Goal: Transaction & Acquisition: Purchase product/service

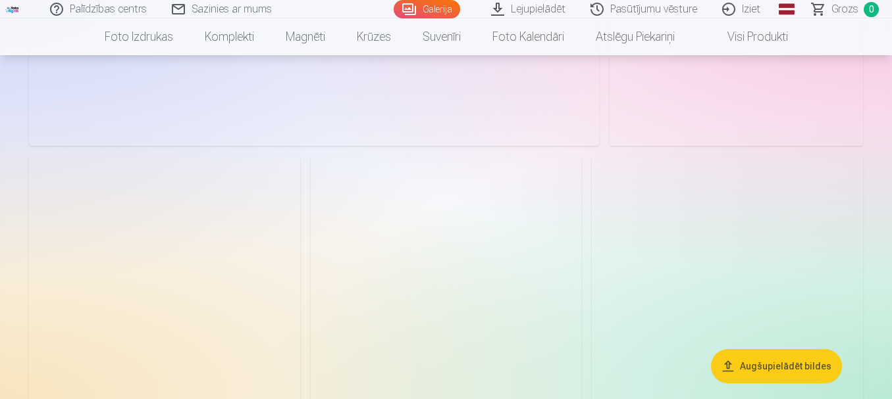
scroll to position [987, 0]
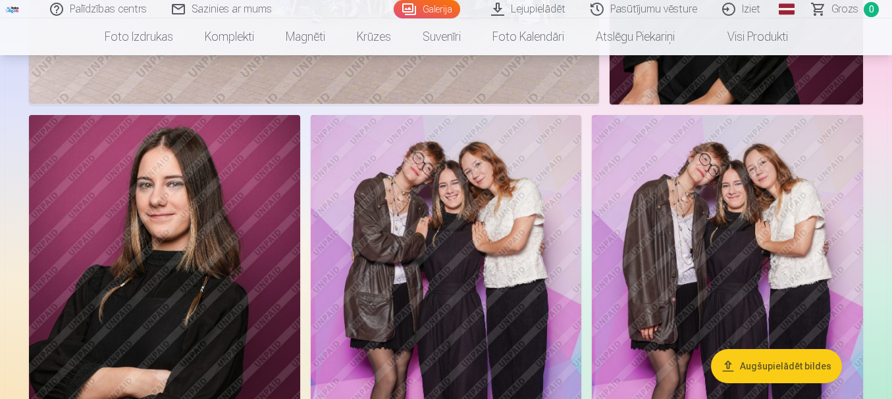
click at [757, 372] on button "Augšupielādēt bildes" at bounding box center [776, 366] width 131 height 34
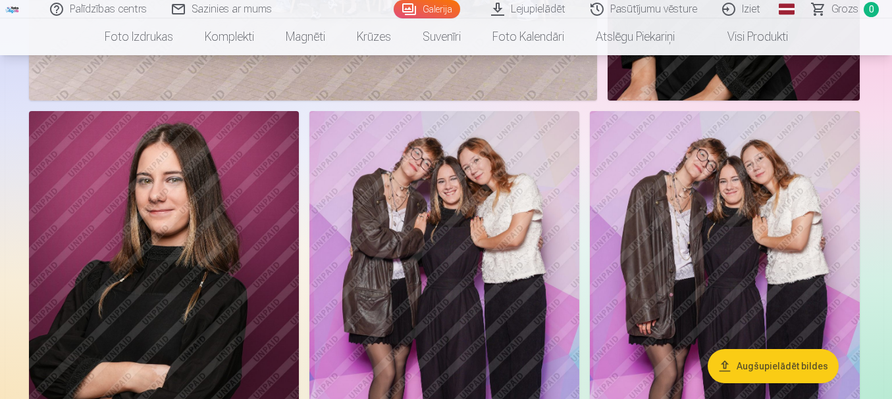
scroll to position [990, 0]
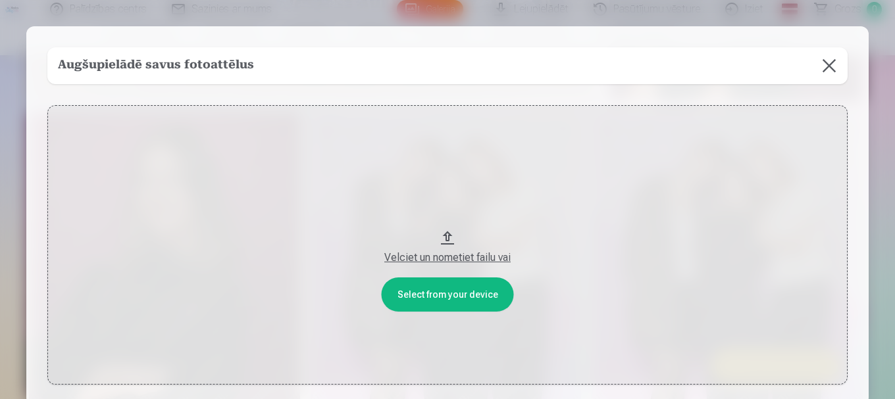
click at [825, 66] on button at bounding box center [829, 65] width 37 height 37
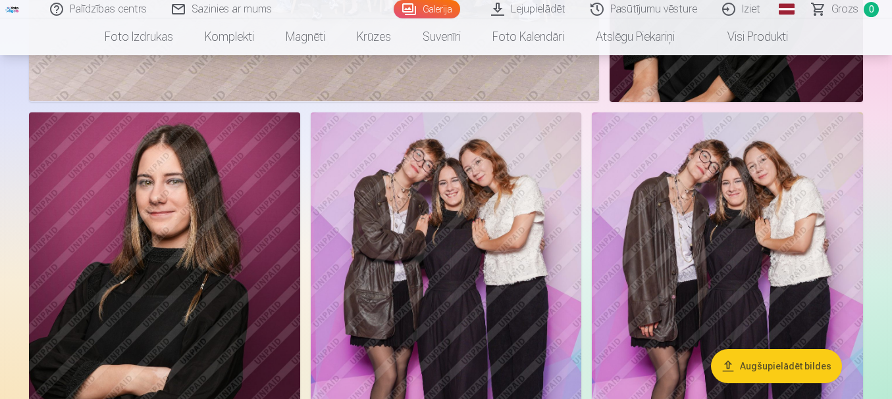
click at [546, 11] on link "Lejupielādēt" at bounding box center [528, 9] width 99 height 18
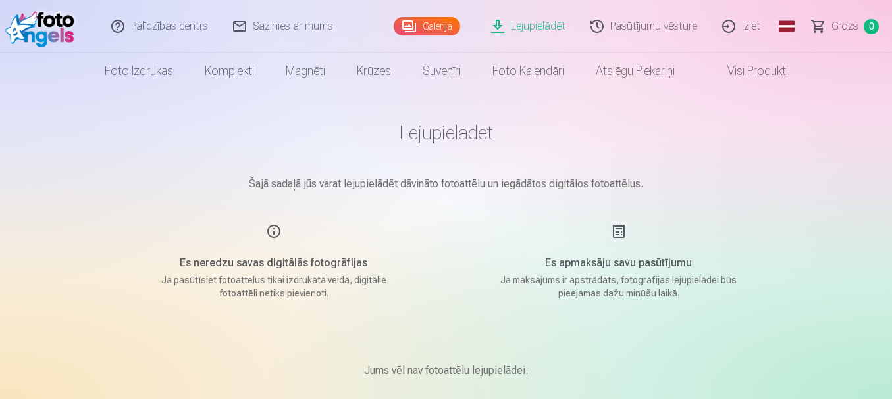
click at [451, 29] on link "Galerija" at bounding box center [426, 26] width 66 height 18
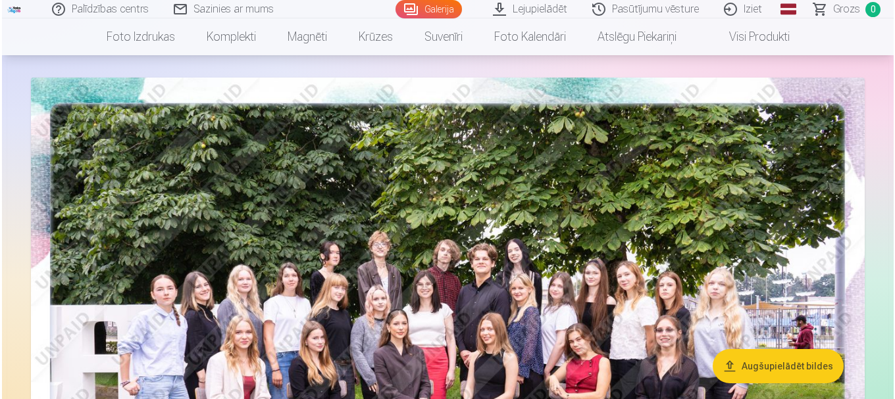
scroll to position [66, 0]
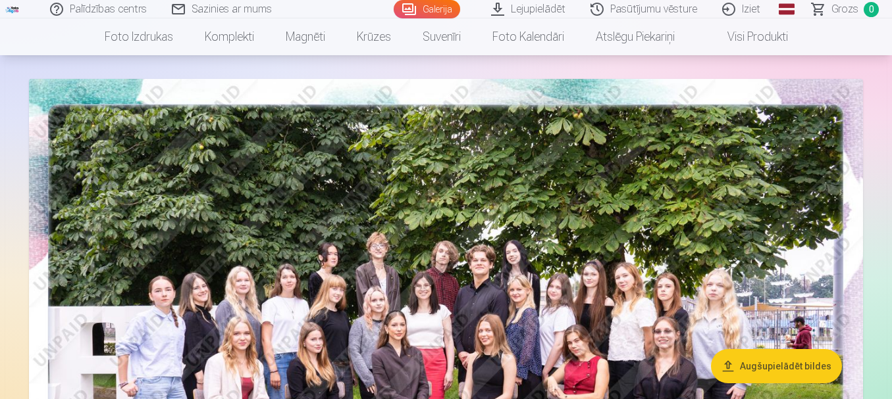
click at [646, 213] on img at bounding box center [446, 357] width 834 height 556
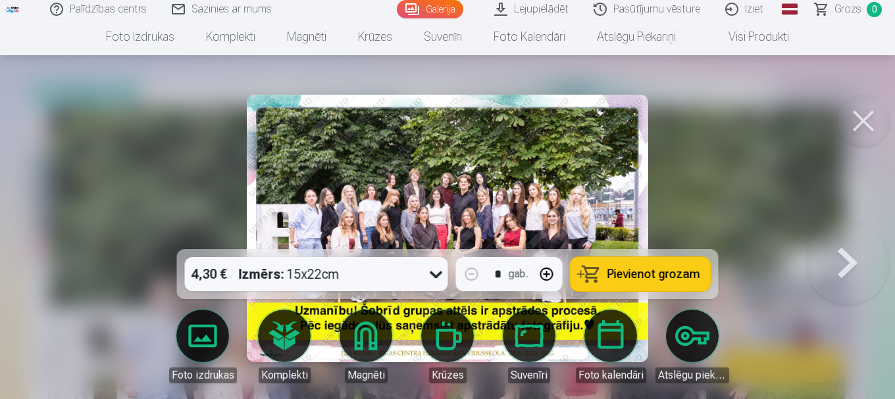
click at [430, 271] on icon at bounding box center [436, 274] width 21 height 21
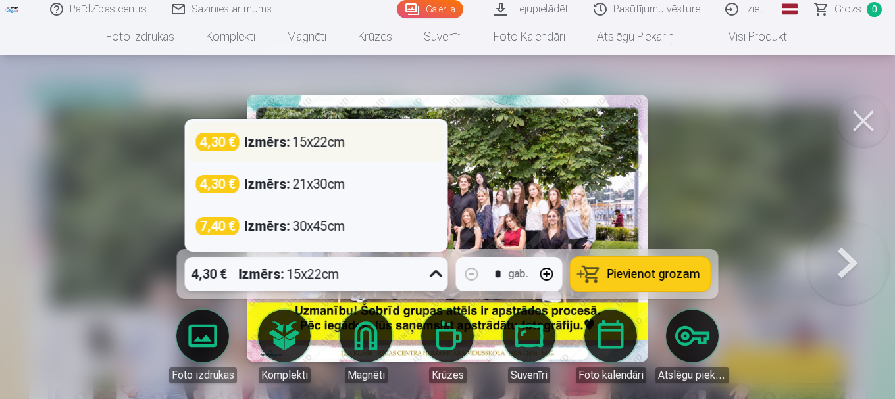
click at [363, 147] on div "4,30 € Izmērs : 15x22cm" at bounding box center [316, 142] width 241 height 18
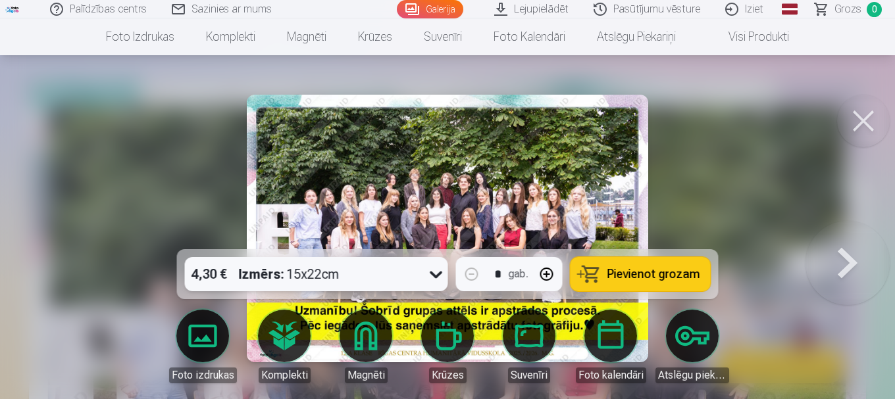
click at [203, 334] on body "Palīdzības centrs Sazinies ar mums Galerija Lejupielādēt Pasūtījumu vēsture Izi…" at bounding box center [447, 133] width 895 height 399
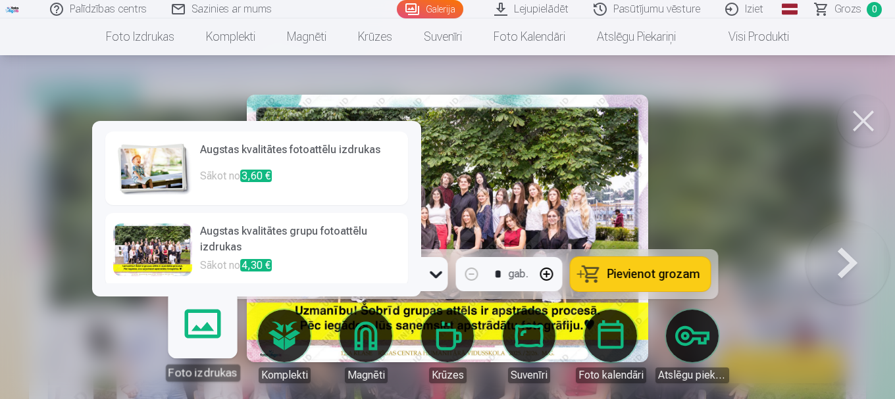
click at [140, 243] on div at bounding box center [152, 250] width 79 height 53
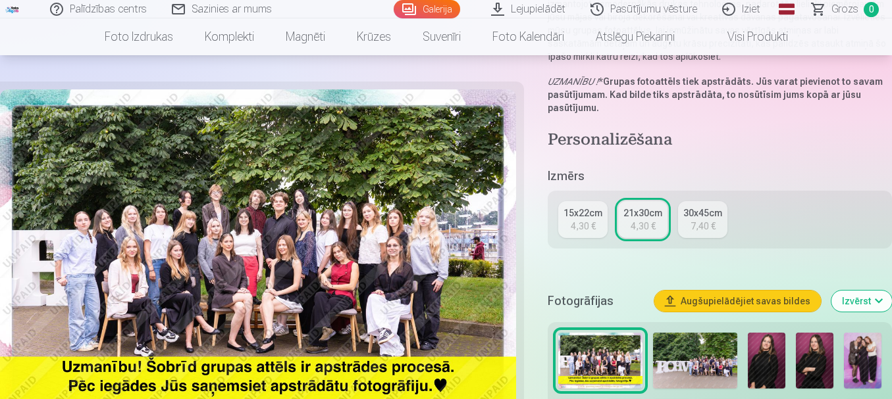
scroll to position [132, 0]
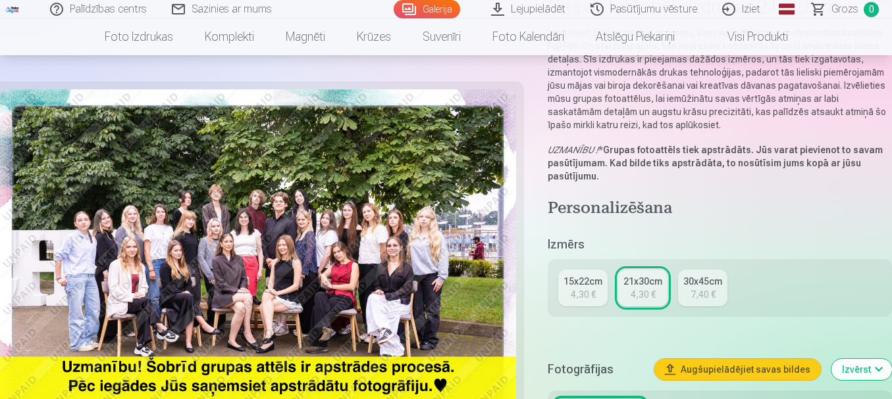
click at [593, 293] on div "4,30 €" at bounding box center [583, 294] width 25 height 13
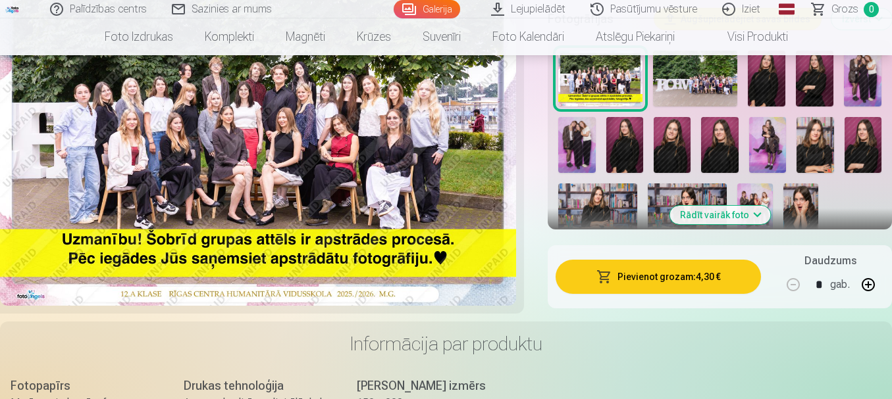
scroll to position [461, 0]
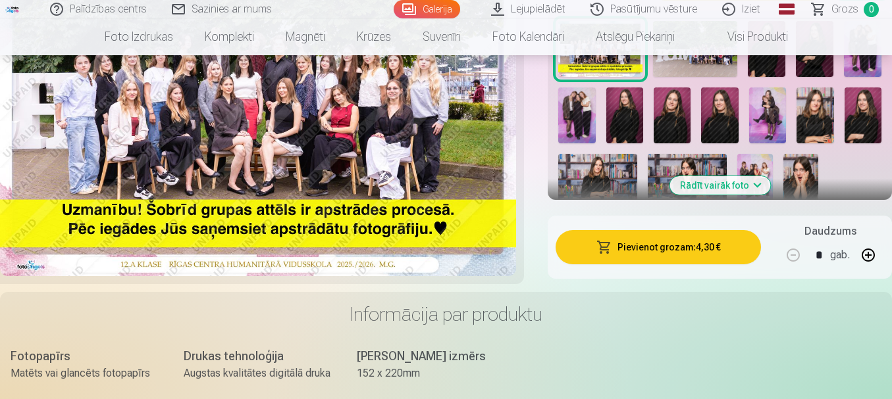
click at [649, 255] on button "Pievienot grozam : 4,30 €" at bounding box center [657, 247] width 205 height 34
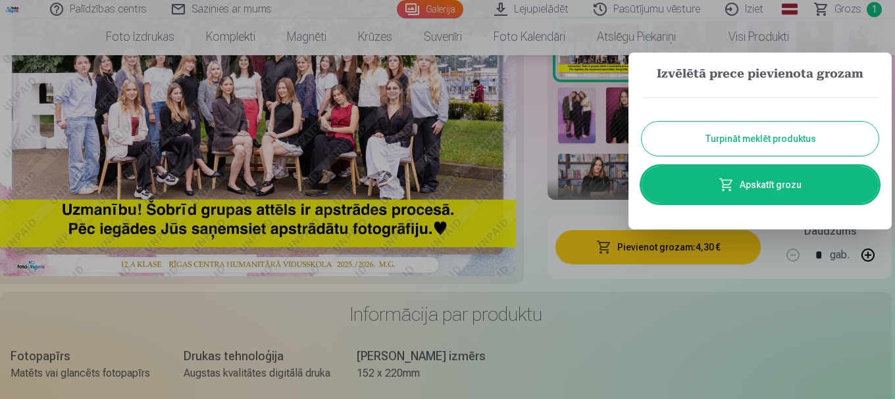
click at [691, 127] on button "Turpināt meklēt produktus" at bounding box center [760, 139] width 237 height 34
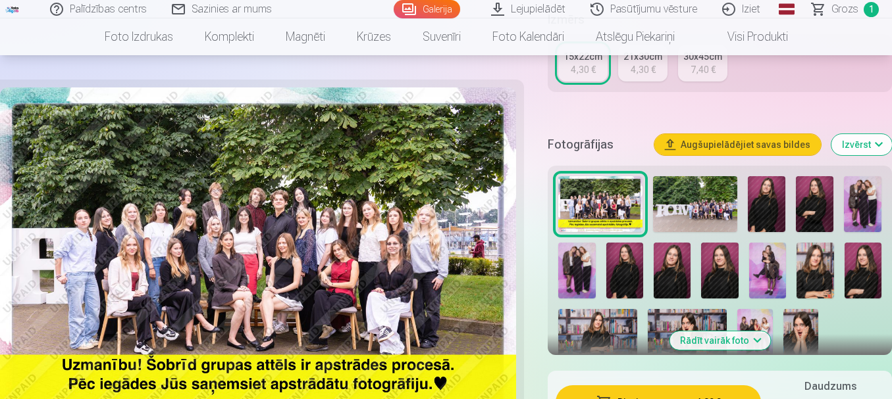
scroll to position [329, 0]
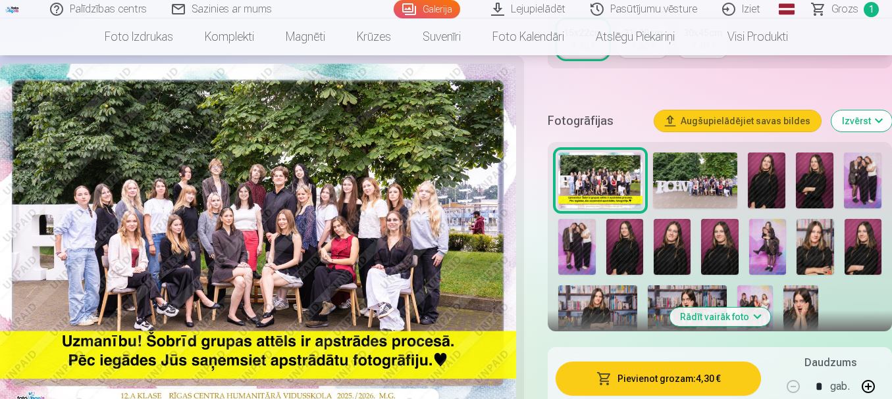
click at [674, 172] on img at bounding box center [695, 181] width 84 height 56
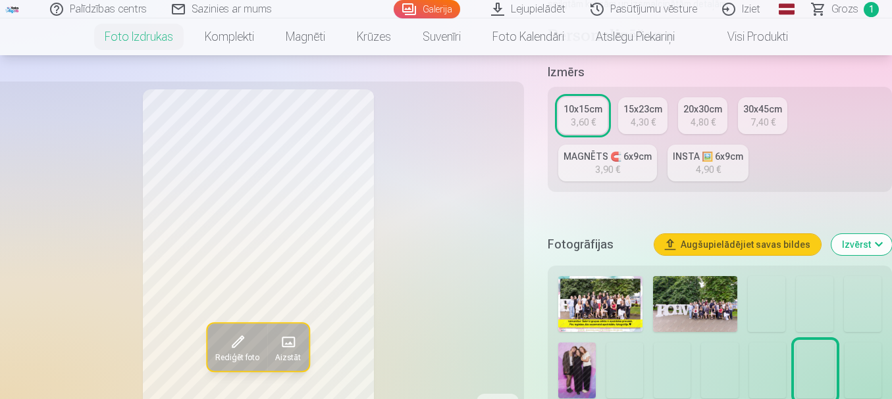
scroll to position [329, 0]
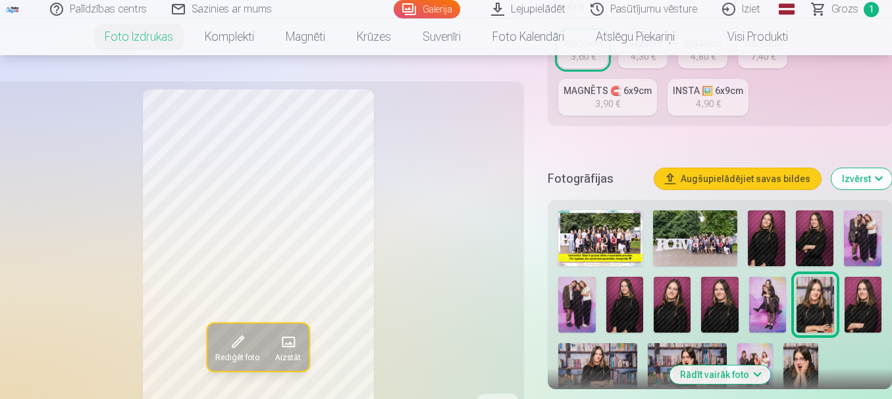
click at [690, 226] on img at bounding box center [695, 239] width 84 height 56
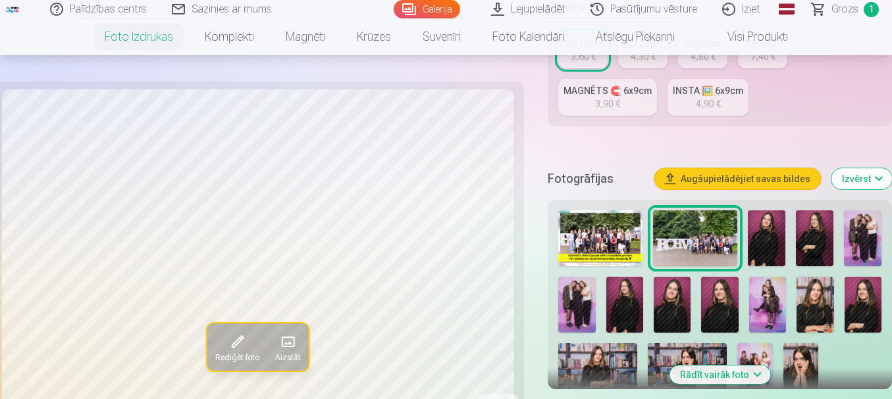
click at [767, 240] on img at bounding box center [767, 239] width 38 height 56
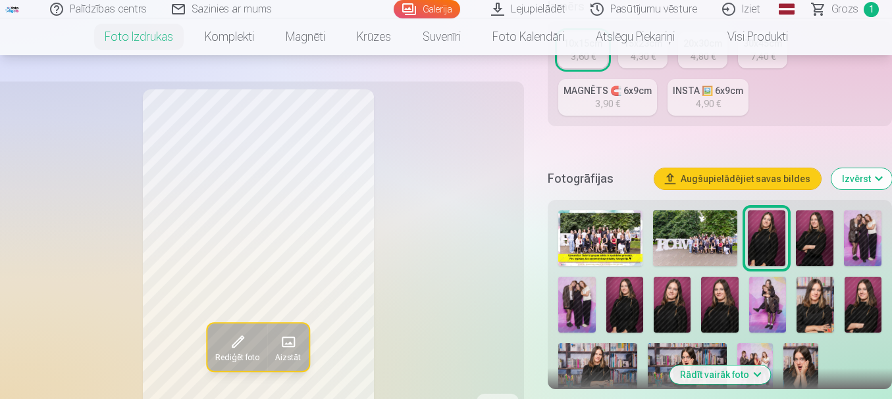
click at [821, 249] on img at bounding box center [815, 239] width 38 height 56
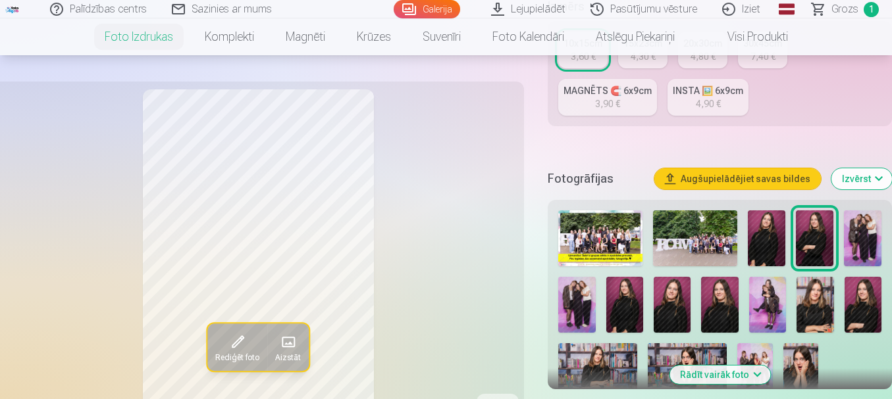
click at [863, 240] on img at bounding box center [863, 239] width 38 height 56
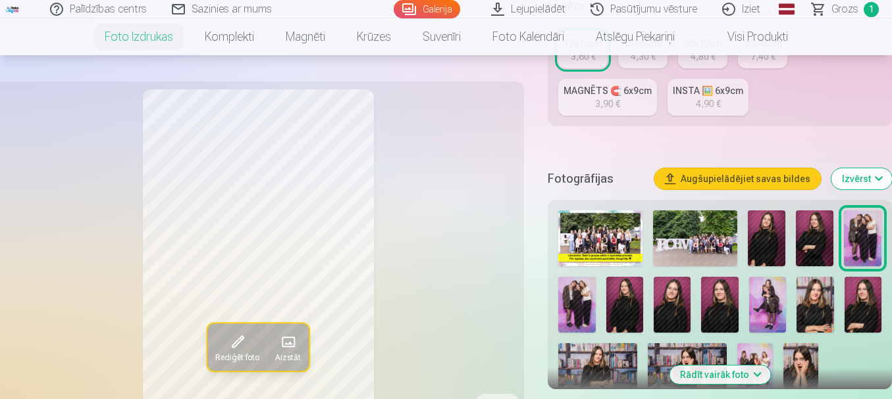
scroll to position [395, 0]
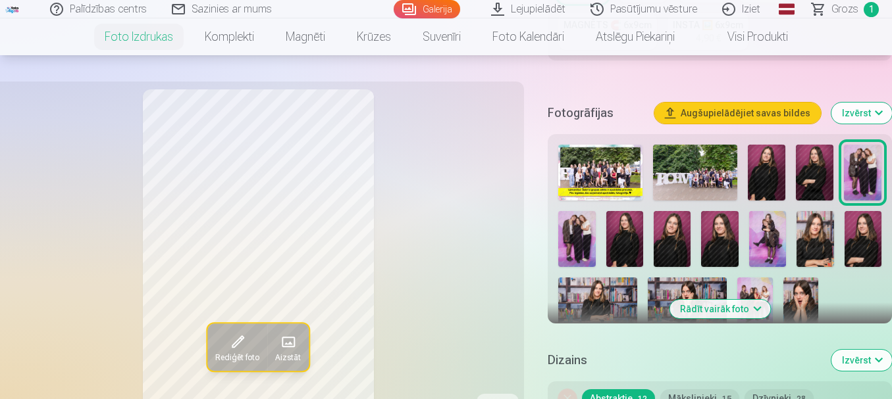
click at [575, 237] on img at bounding box center [576, 239] width 37 height 56
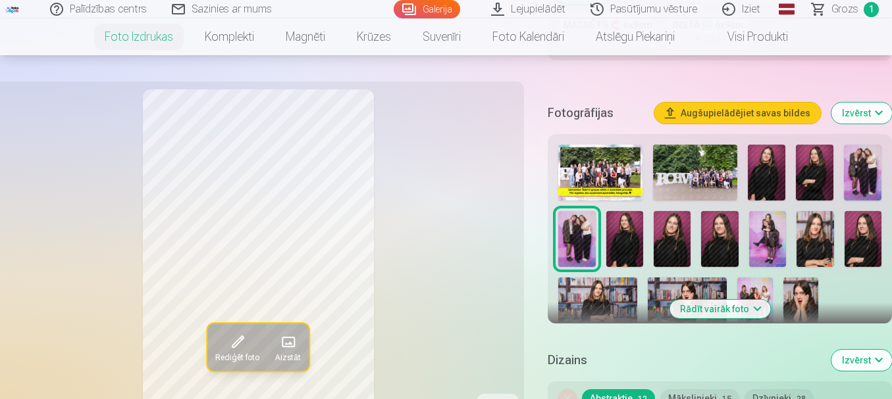
click at [865, 167] on img at bounding box center [863, 173] width 38 height 56
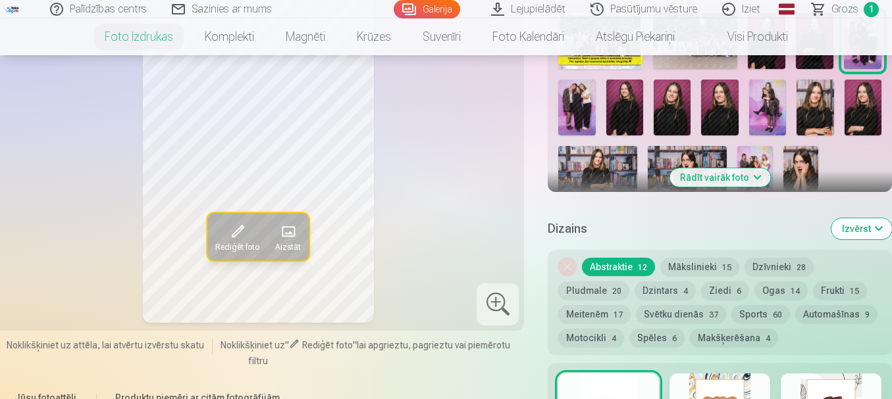
scroll to position [461, 0]
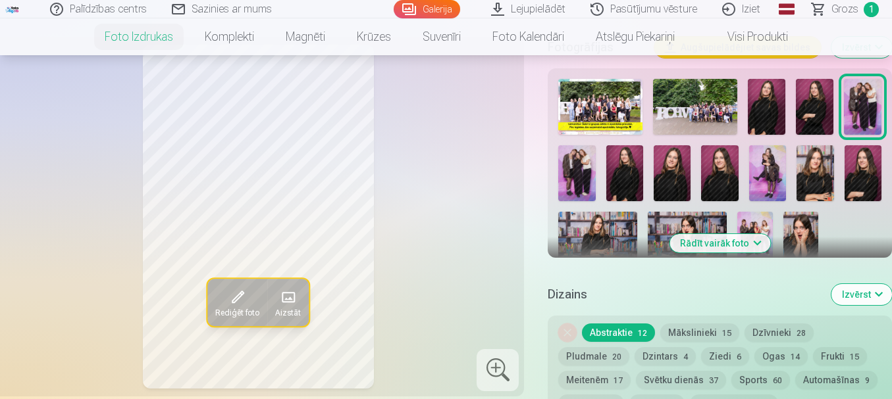
click at [686, 333] on button "Mākslinieki 15" at bounding box center [699, 333] width 79 height 18
click at [755, 334] on button "Dzīvnieki 28" at bounding box center [778, 333] width 69 height 18
click at [627, 335] on button "Abstraktie 12" at bounding box center [618, 333] width 73 height 18
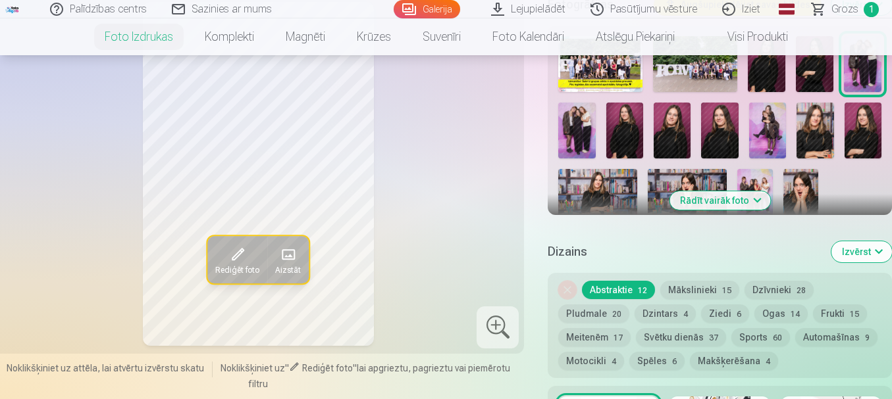
scroll to position [526, 0]
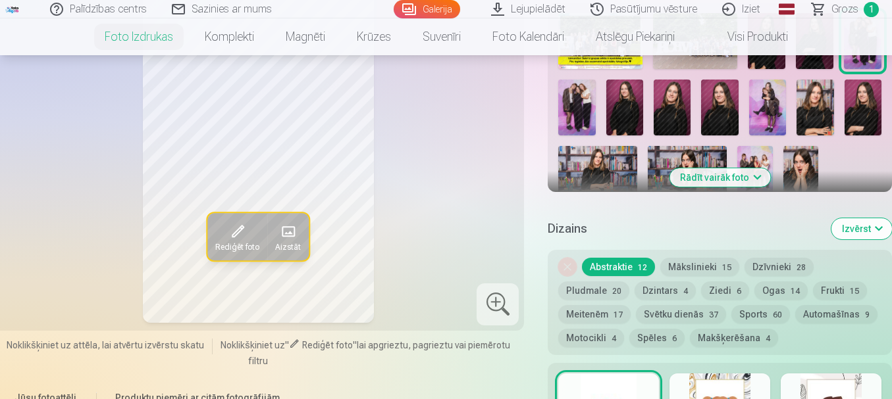
click at [671, 344] on button "Spēles 6" at bounding box center [656, 338] width 55 height 18
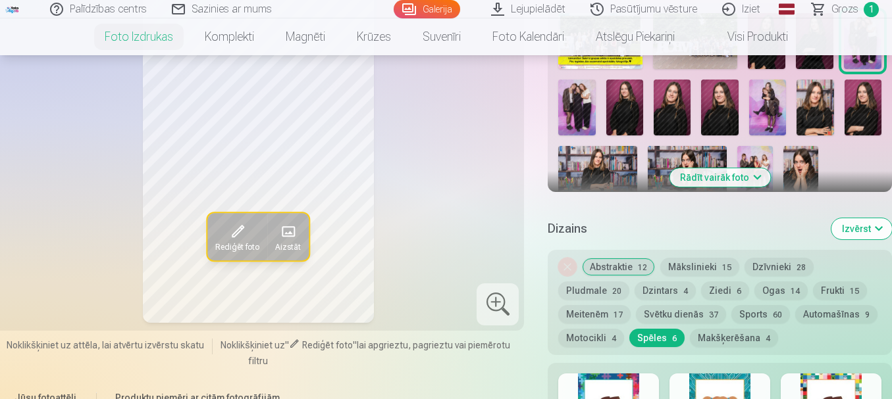
click at [627, 272] on button "Abstraktie 12" at bounding box center [618, 267] width 73 height 18
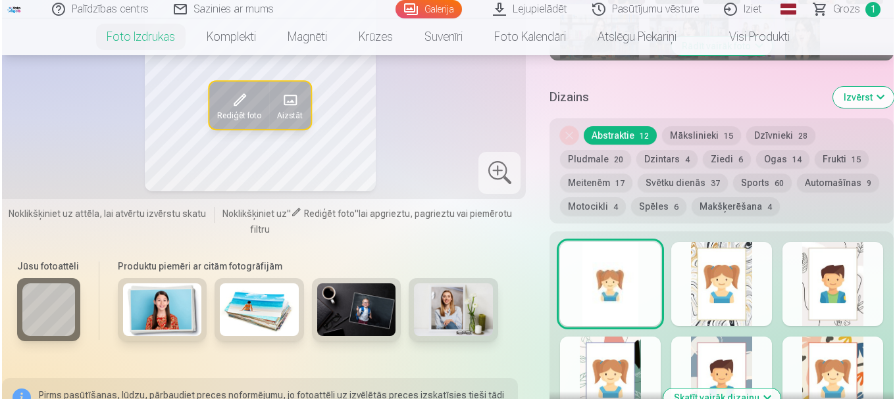
scroll to position [921, 0]
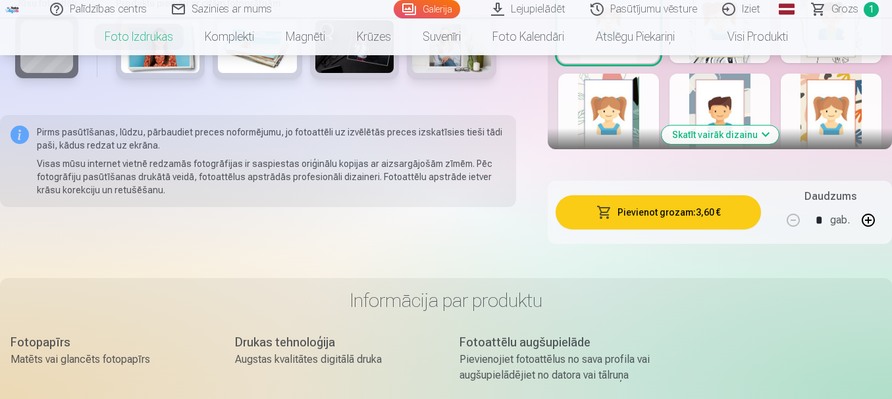
click at [708, 216] on button "Pievienot grozam : 3,60 €" at bounding box center [657, 212] width 205 height 34
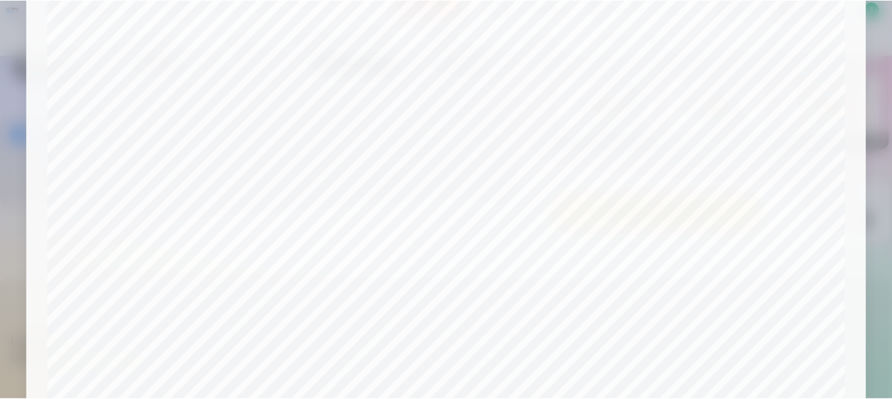
scroll to position [548, 0]
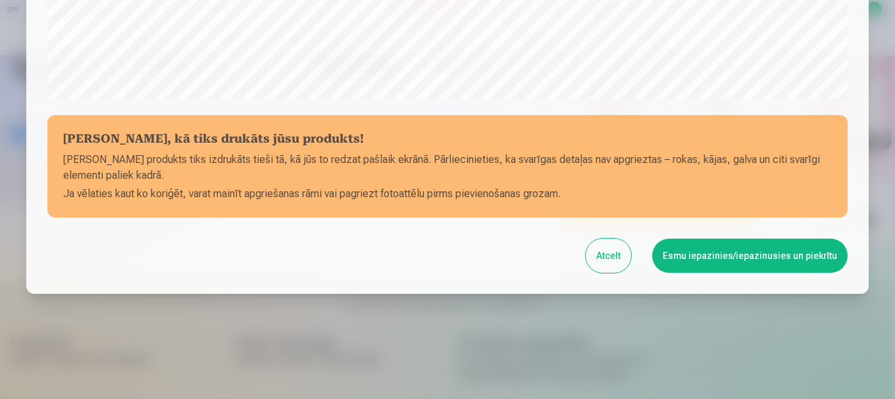
click at [705, 263] on button "Esmu iepazinies/iepazinusies un piekrītu" at bounding box center [749, 256] width 195 height 34
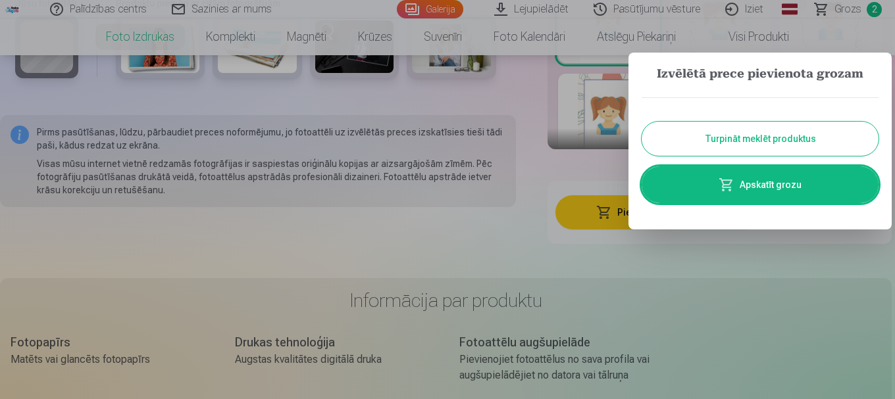
click at [742, 135] on button "Turpināt meklēt produktus" at bounding box center [760, 139] width 237 height 34
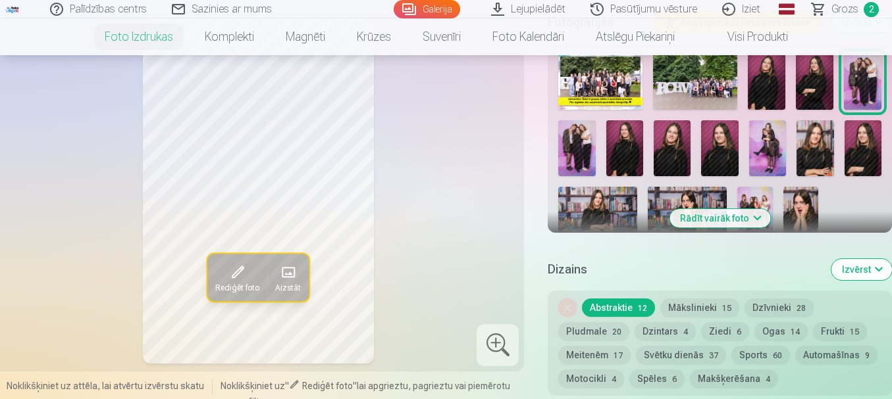
scroll to position [329, 0]
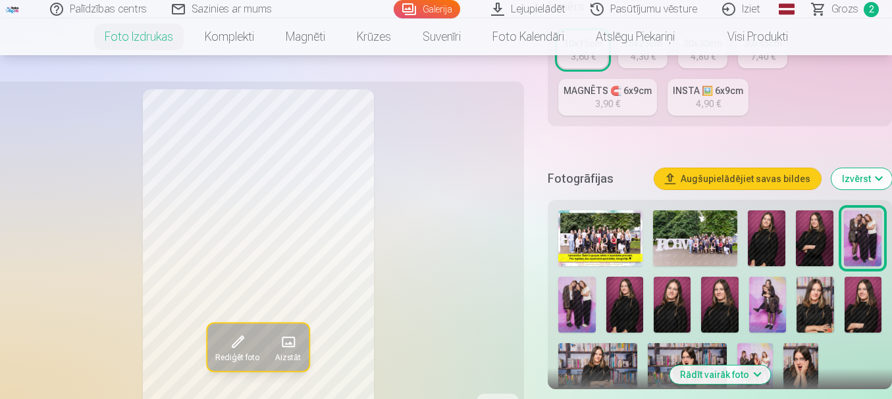
click at [572, 301] on img at bounding box center [576, 305] width 37 height 56
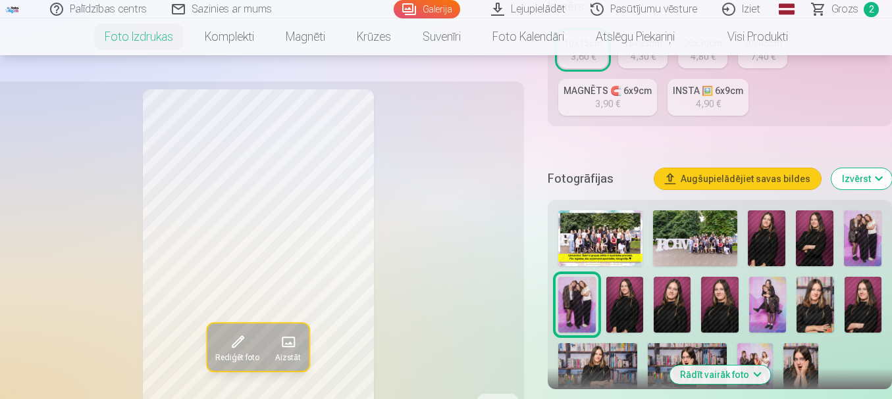
click at [619, 305] on img at bounding box center [624, 305] width 37 height 56
click at [670, 303] on img at bounding box center [671, 305] width 37 height 56
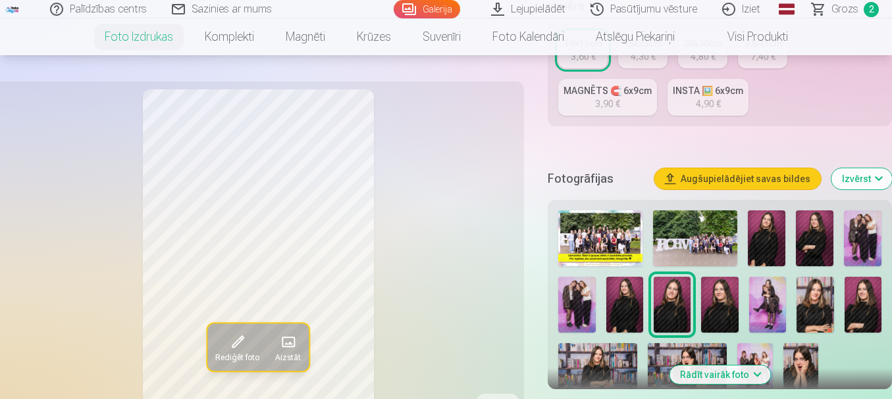
click at [713, 304] on img at bounding box center [719, 305] width 37 height 56
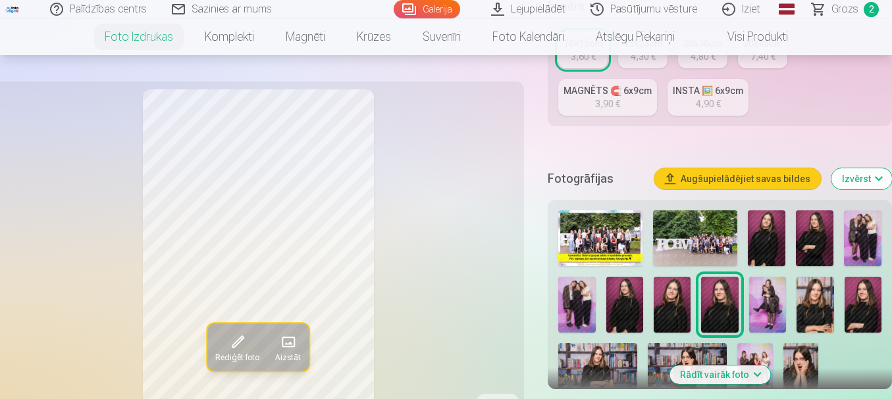
click at [665, 307] on img at bounding box center [671, 305] width 37 height 56
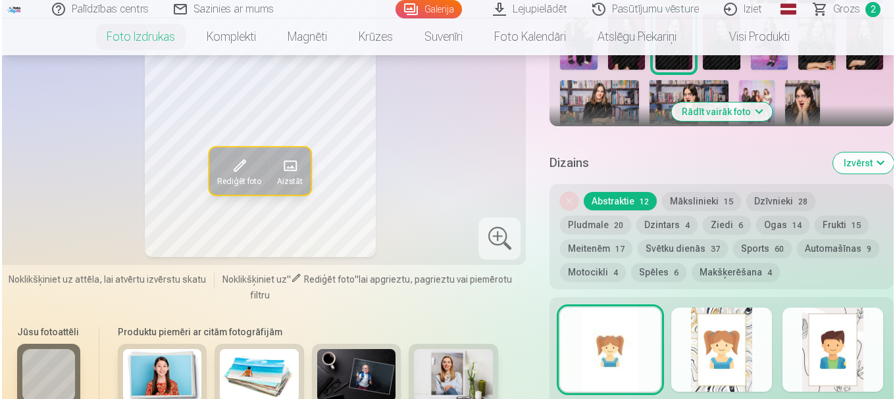
scroll to position [790, 0]
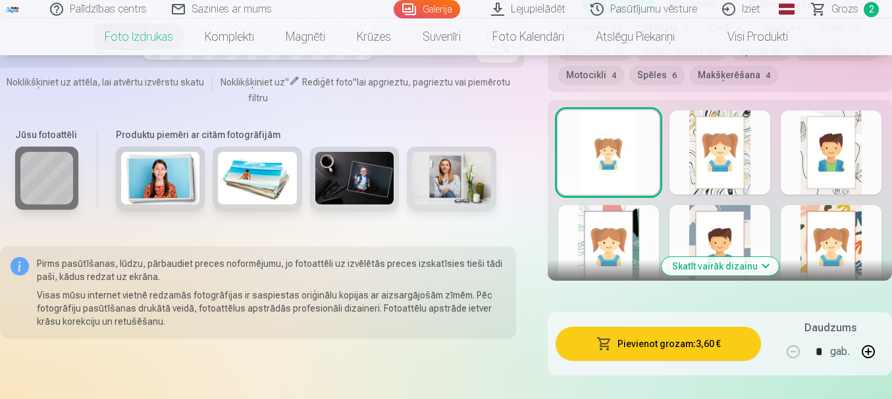
click at [686, 355] on button "Pievienot grozam : 3,60 €" at bounding box center [657, 344] width 205 height 34
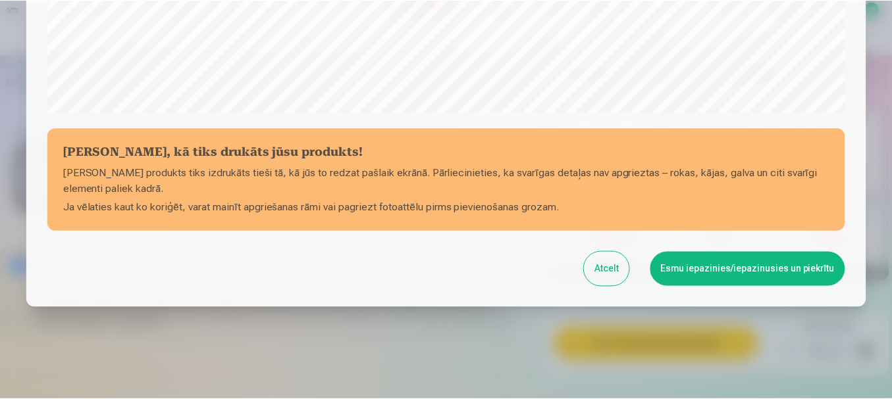
scroll to position [548, 0]
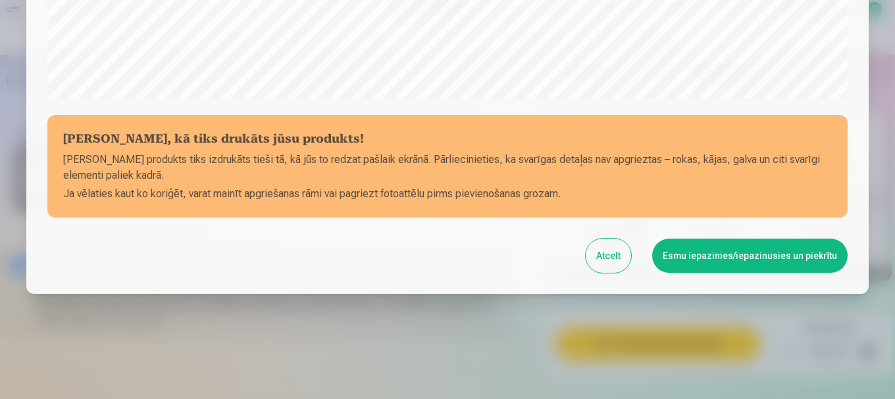
click at [682, 261] on button "Esmu iepazinies/iepazinusies un piekrītu" at bounding box center [749, 256] width 195 height 34
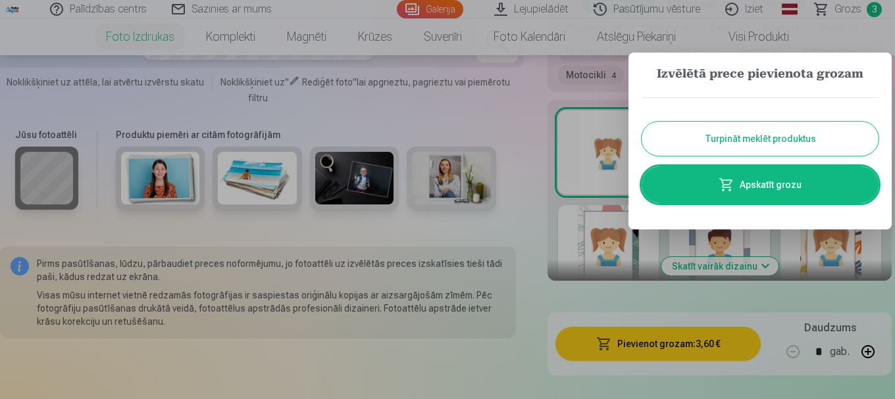
click at [722, 149] on button "Turpināt meklēt produktus" at bounding box center [760, 139] width 237 height 34
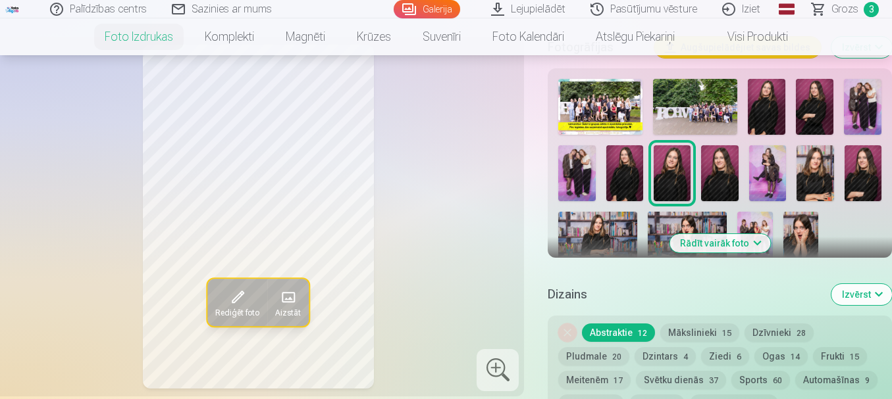
scroll to position [395, 0]
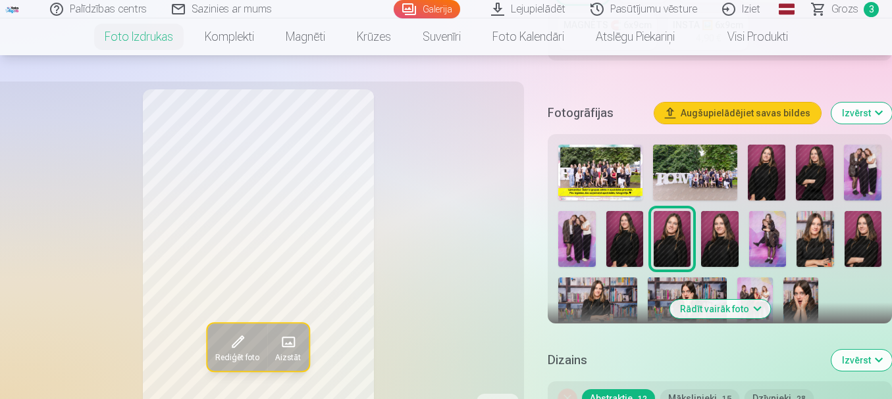
click at [714, 226] on img at bounding box center [719, 239] width 37 height 56
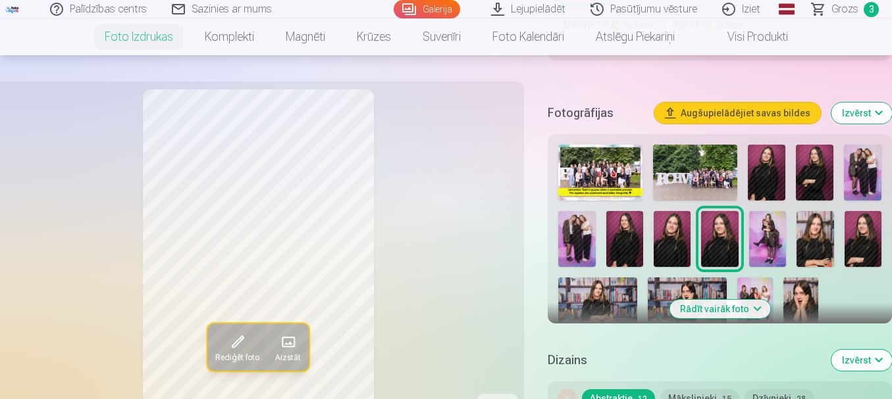
click at [676, 238] on img at bounding box center [671, 239] width 37 height 56
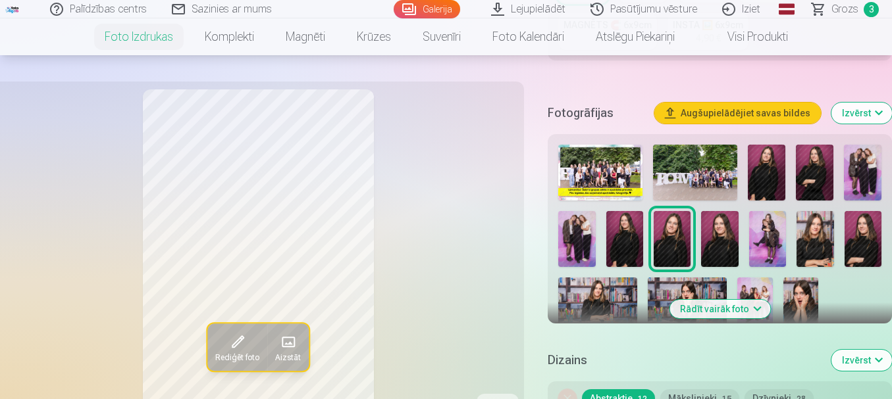
click at [713, 238] on img at bounding box center [719, 239] width 37 height 56
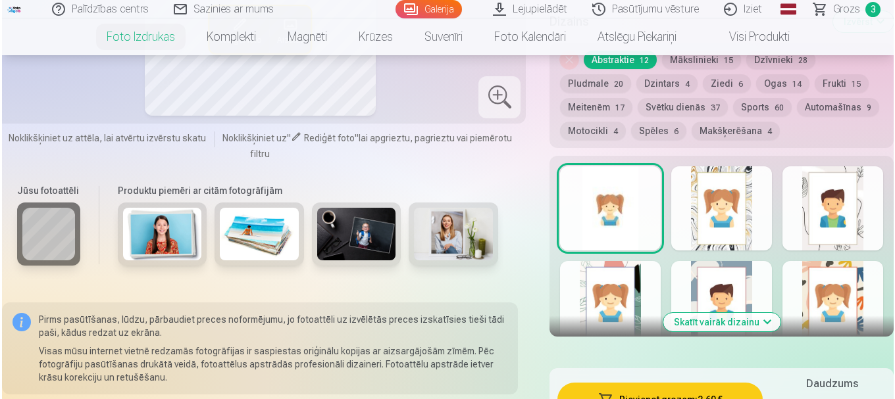
scroll to position [790, 0]
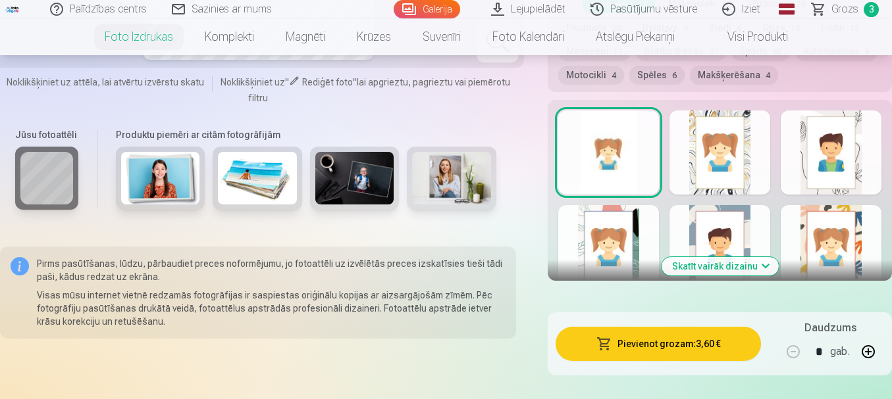
click at [694, 342] on button "Pievienot grozam : 3,60 €" at bounding box center [657, 344] width 205 height 34
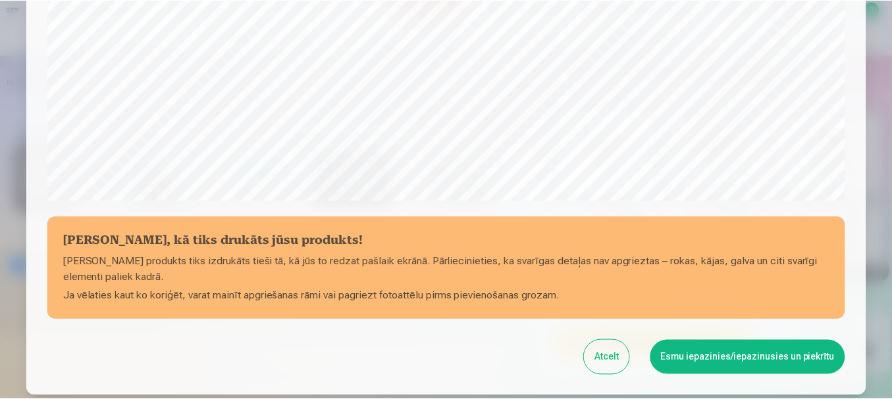
scroll to position [548, 0]
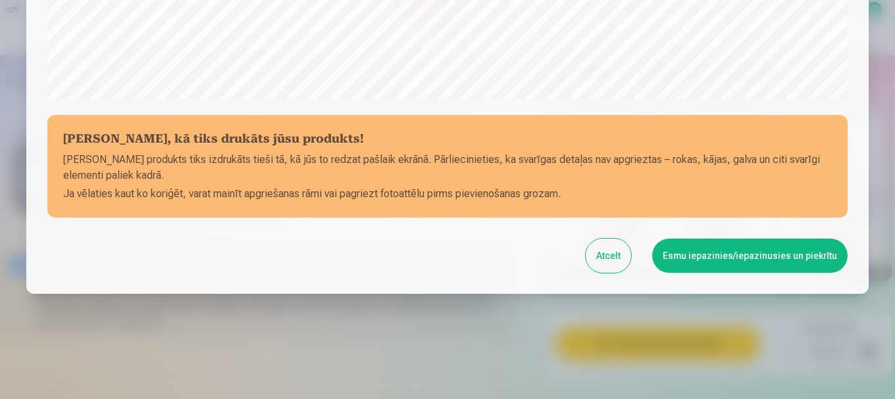
click at [703, 265] on button "Esmu iepazinies/iepazinusies un piekrītu" at bounding box center [749, 256] width 195 height 34
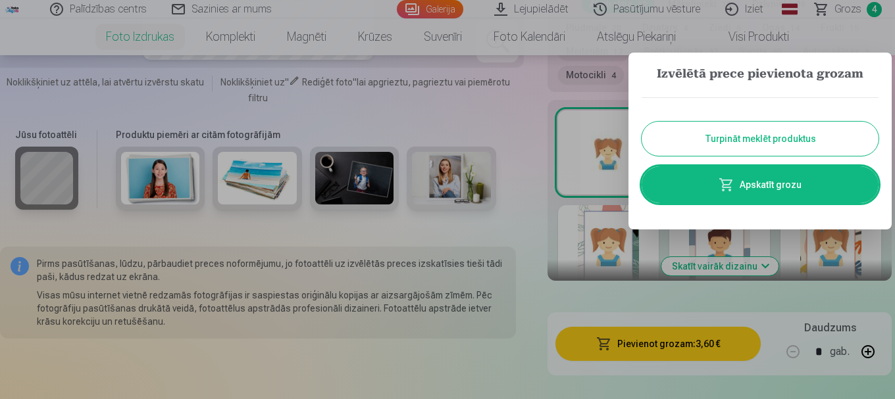
click at [749, 130] on button "Turpināt meklēt produktus" at bounding box center [760, 139] width 237 height 34
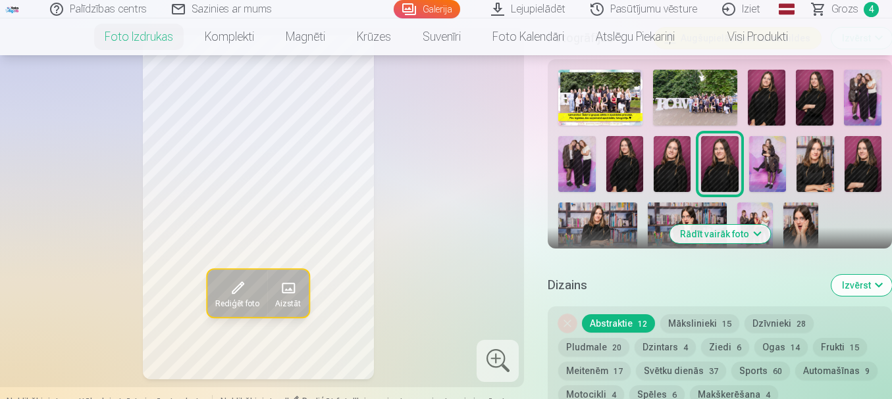
scroll to position [395, 0]
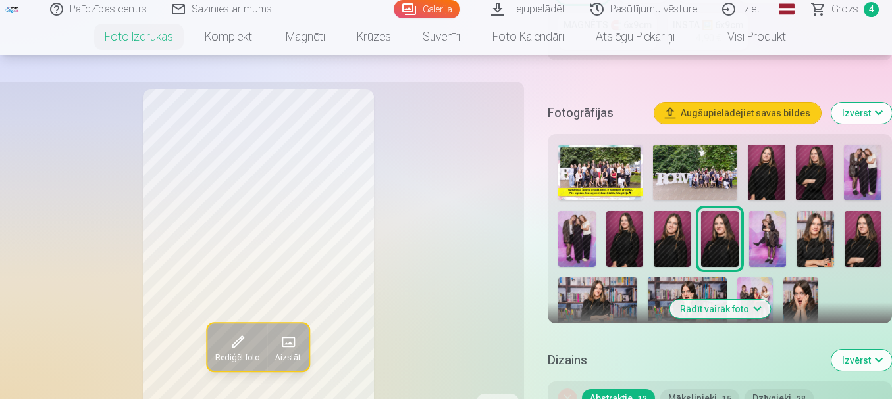
click at [763, 224] on img at bounding box center [767, 239] width 37 height 56
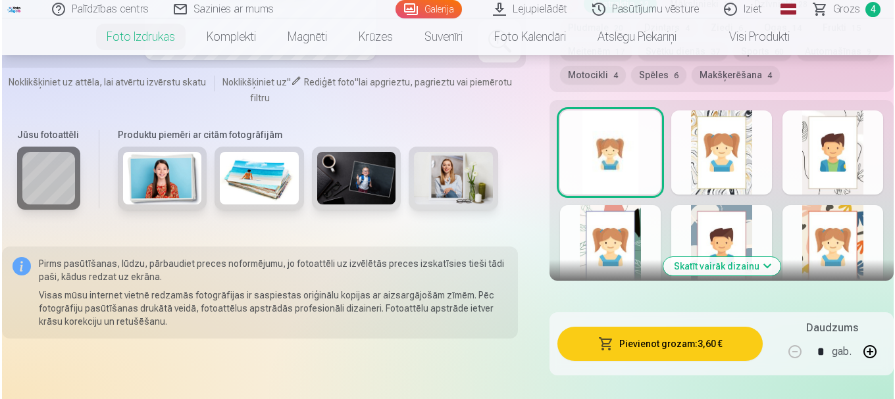
scroll to position [855, 0]
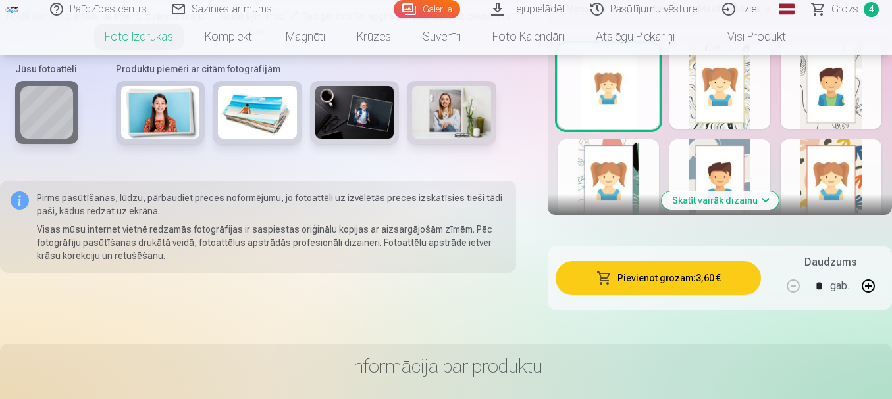
click at [676, 275] on button "Pievienot grozam : 3,60 €" at bounding box center [657, 278] width 205 height 34
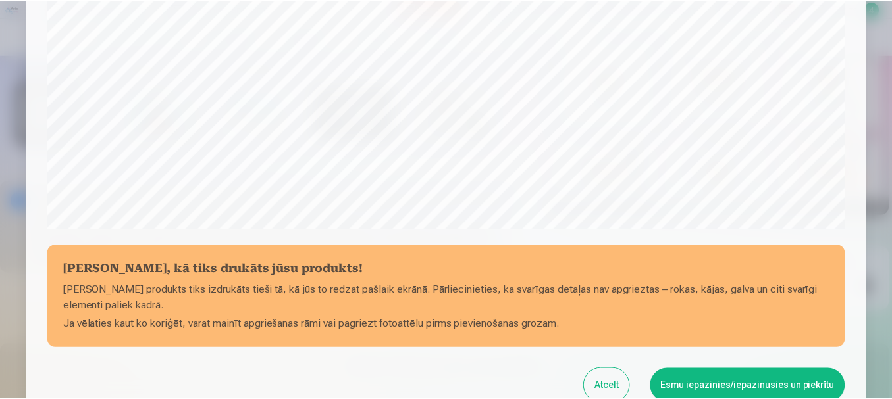
scroll to position [482, 0]
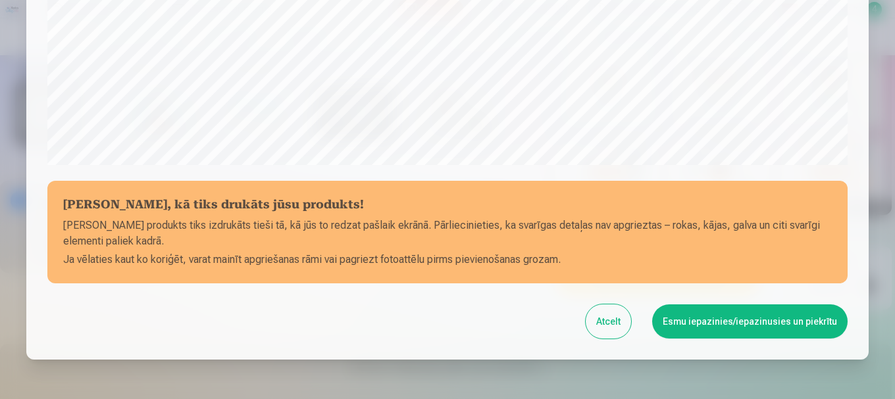
click at [709, 318] on button "Esmu iepazinies/iepazinusies un piekrītu" at bounding box center [749, 322] width 195 height 34
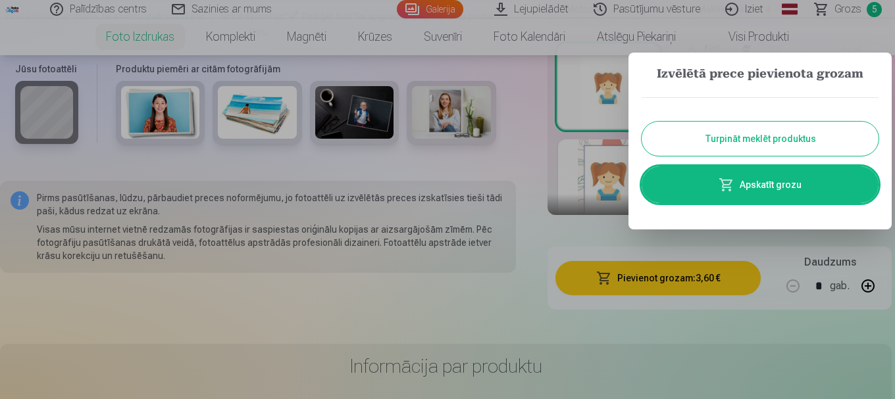
click at [734, 146] on button "Turpināt meklēt produktus" at bounding box center [760, 139] width 237 height 34
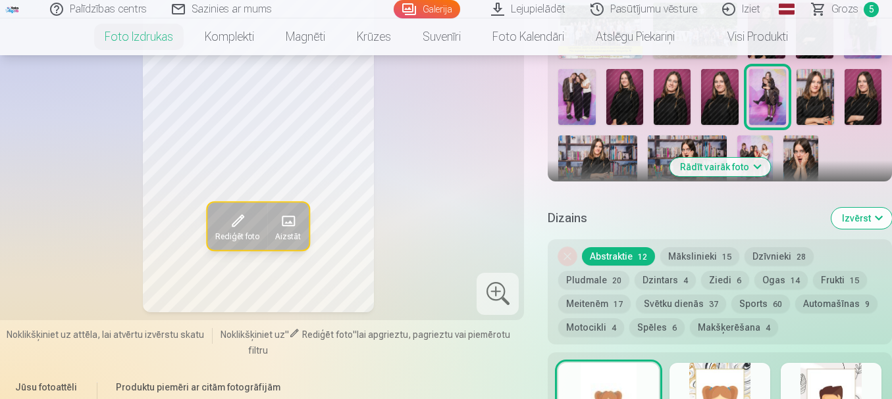
scroll to position [461, 0]
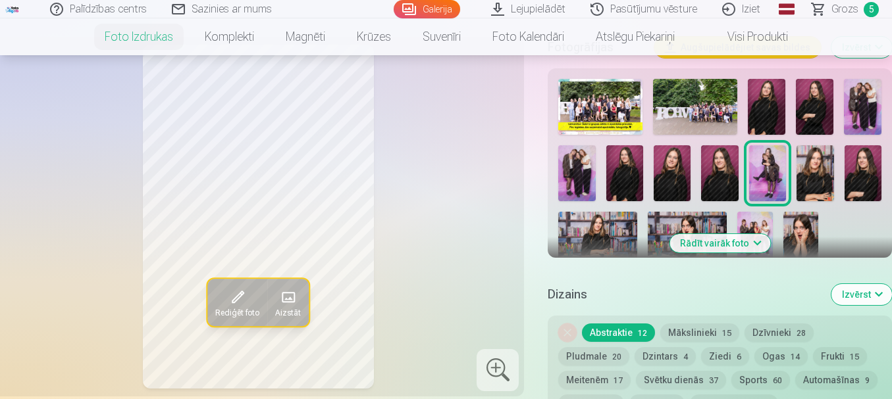
click at [821, 180] on img at bounding box center [814, 173] width 37 height 56
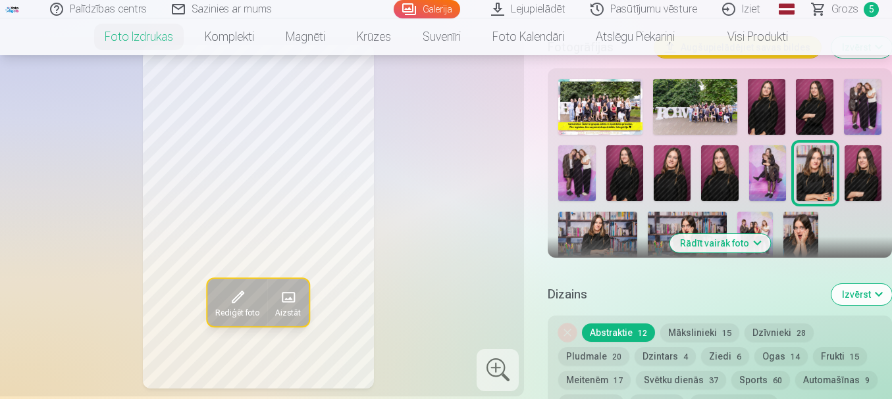
click at [857, 180] on img at bounding box center [862, 173] width 37 height 56
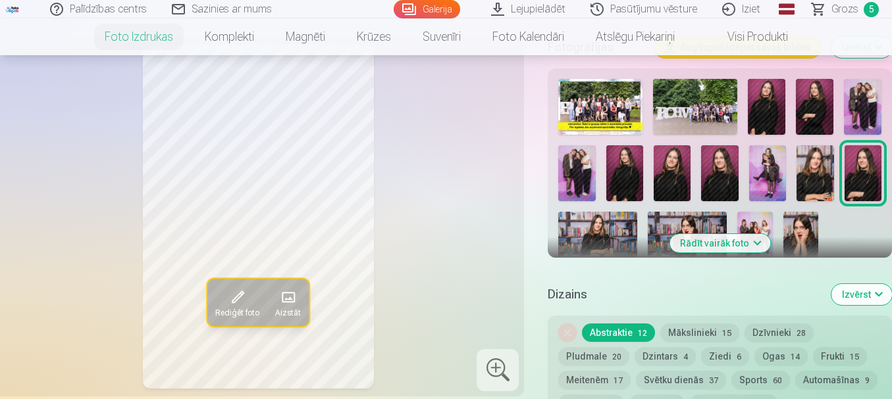
click at [819, 166] on img at bounding box center [814, 173] width 37 height 56
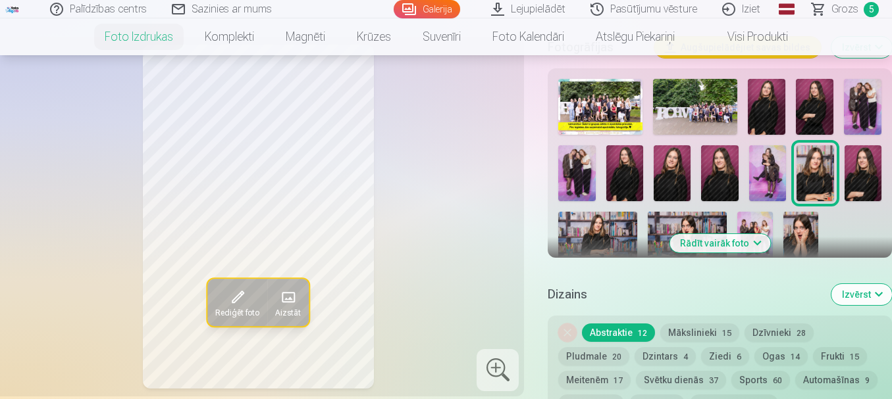
click at [879, 170] on img at bounding box center [862, 173] width 37 height 56
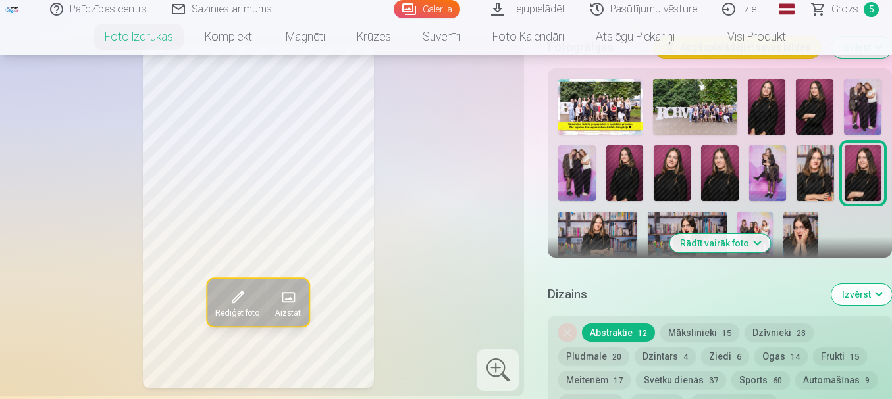
click at [824, 169] on img at bounding box center [814, 173] width 37 height 56
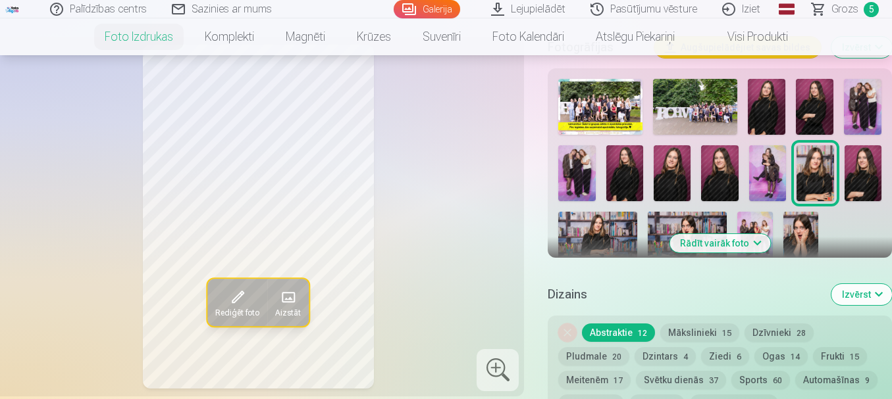
click at [863, 169] on img at bounding box center [862, 173] width 37 height 56
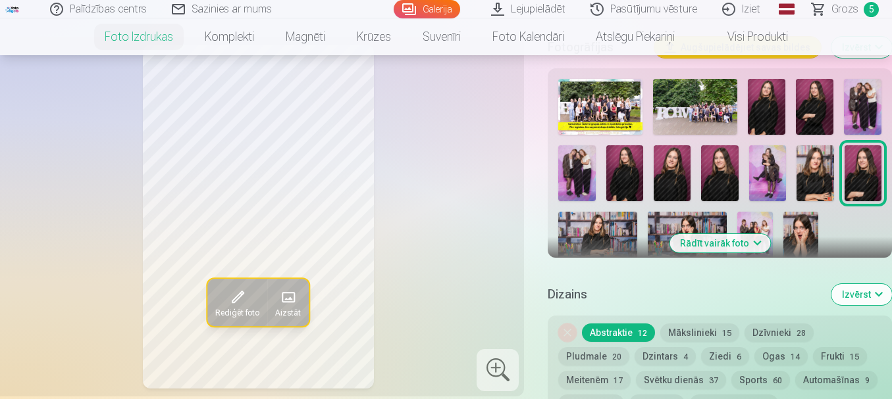
click at [602, 228] on img at bounding box center [597, 238] width 79 height 53
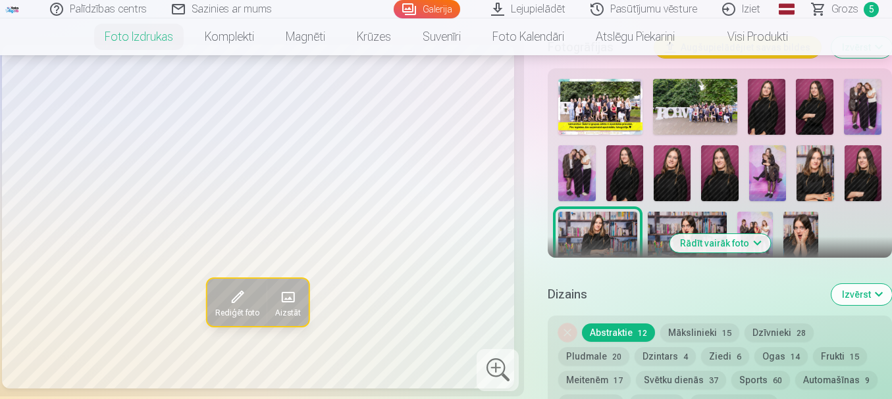
click at [682, 218] on img at bounding box center [686, 238] width 79 height 53
click at [624, 230] on img at bounding box center [597, 238] width 79 height 53
click at [676, 228] on img at bounding box center [686, 238] width 79 height 53
click at [747, 219] on img at bounding box center [754, 238] width 35 height 53
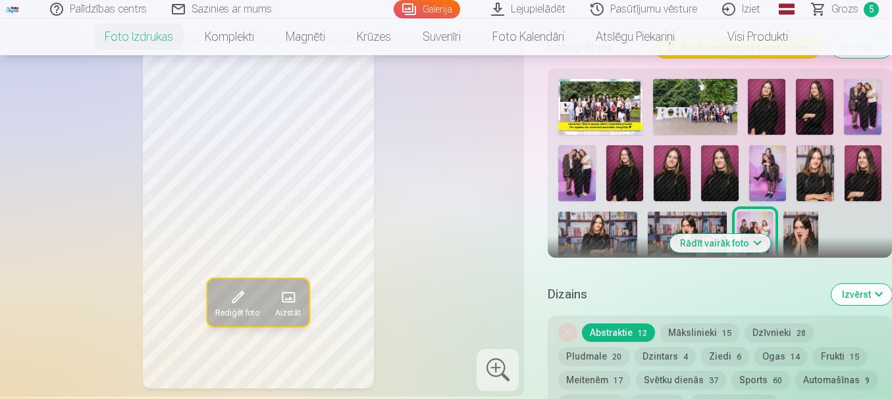
click at [803, 229] on img at bounding box center [800, 238] width 35 height 53
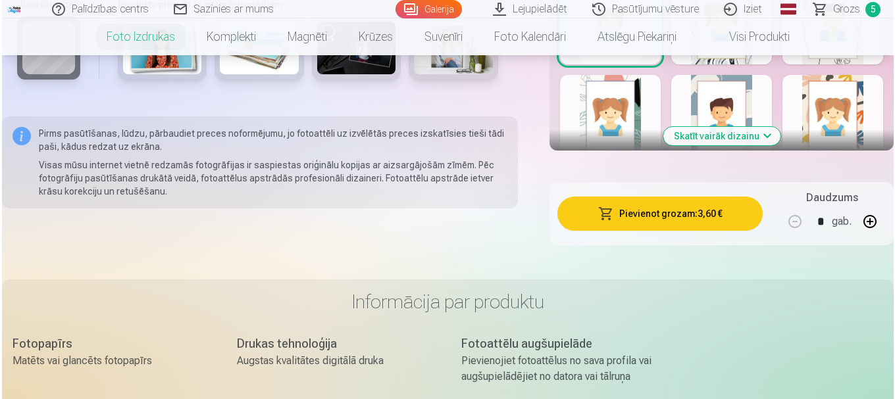
scroll to position [921, 0]
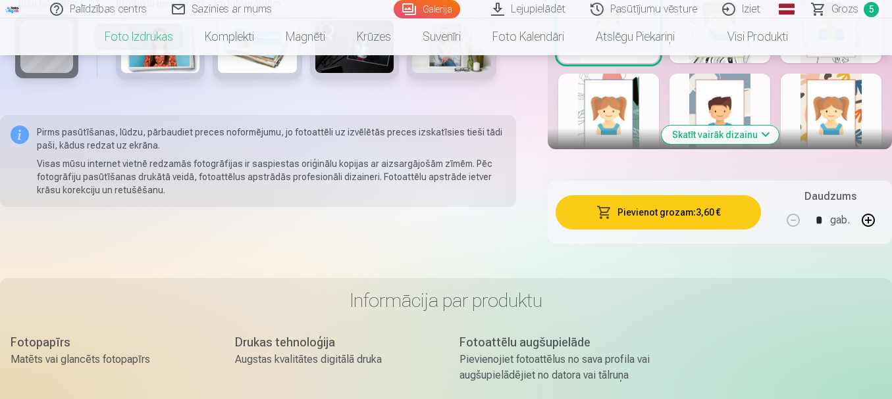
click at [658, 226] on button "Pievienot grozam : 3,60 €" at bounding box center [657, 212] width 205 height 34
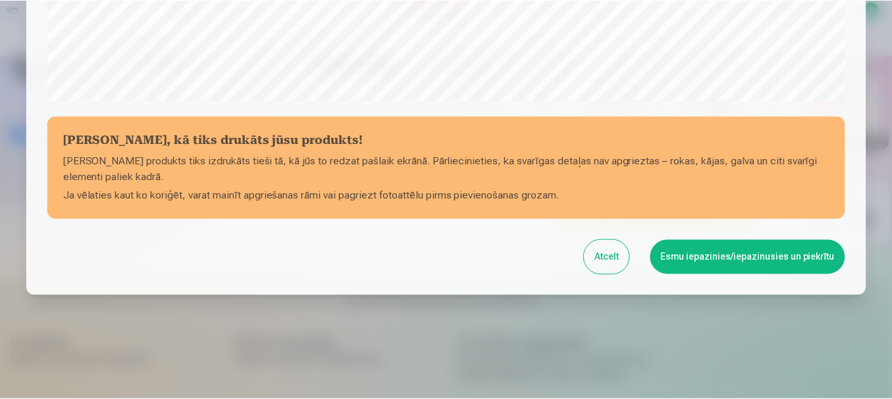
scroll to position [548, 0]
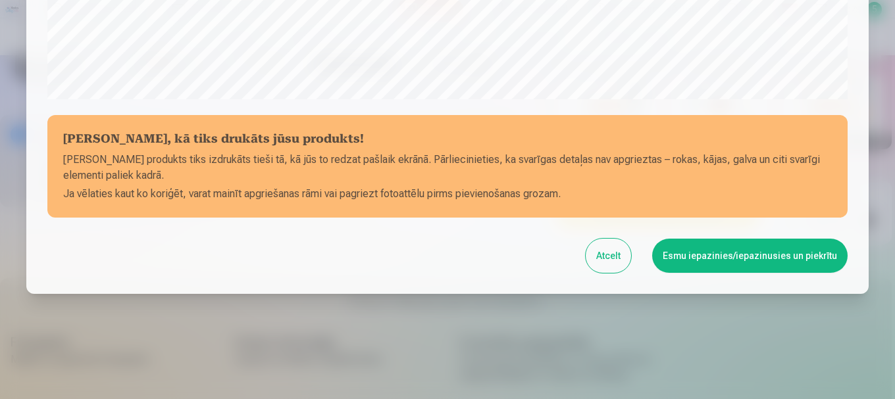
click at [699, 263] on button "Esmu iepazinies/iepazinusies un piekrītu" at bounding box center [749, 256] width 195 height 34
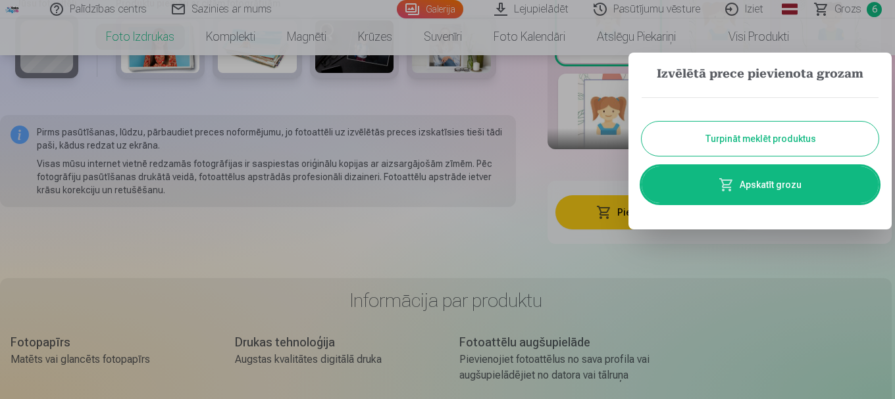
click at [767, 140] on button "Turpināt meklēt produktus" at bounding box center [760, 139] width 237 height 34
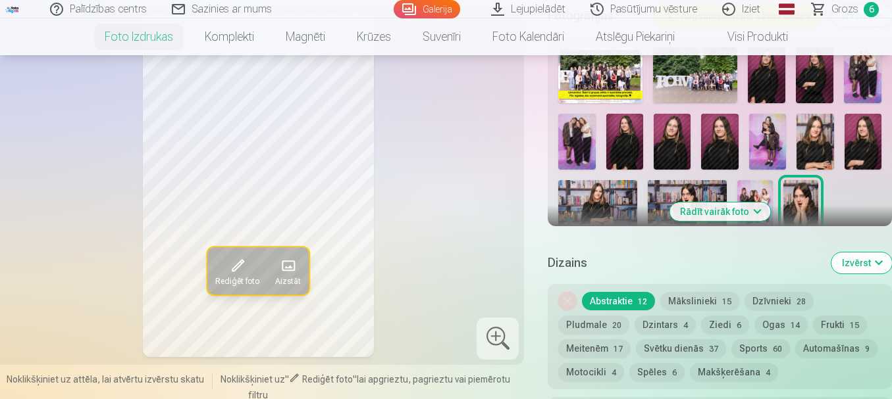
scroll to position [461, 0]
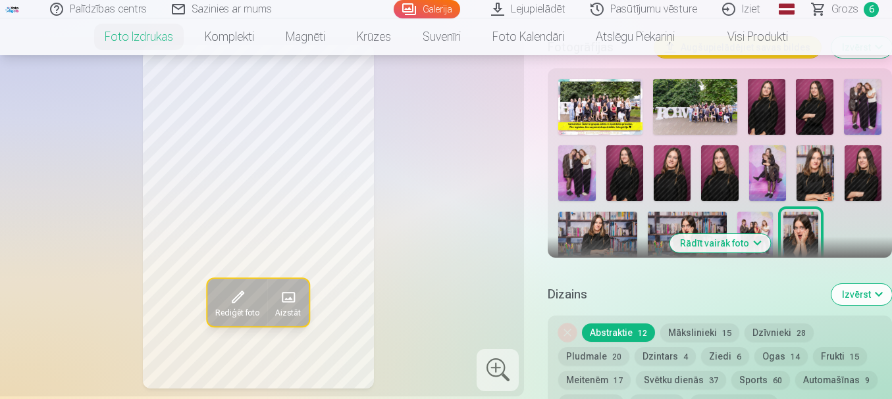
click at [751, 218] on img at bounding box center [754, 238] width 35 height 53
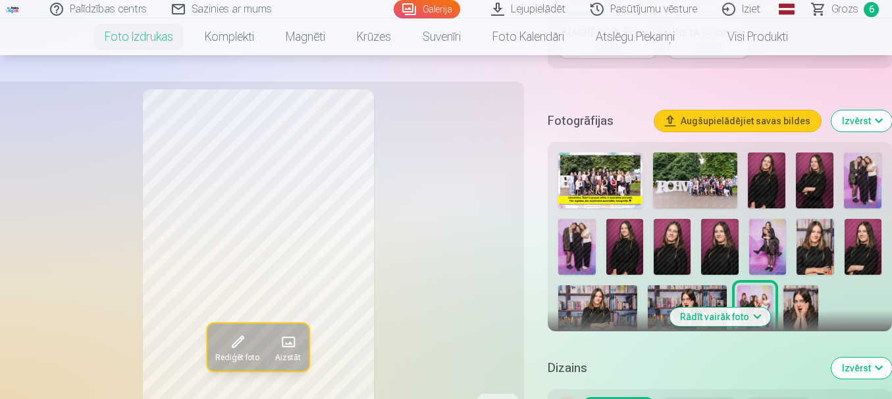
scroll to position [395, 0]
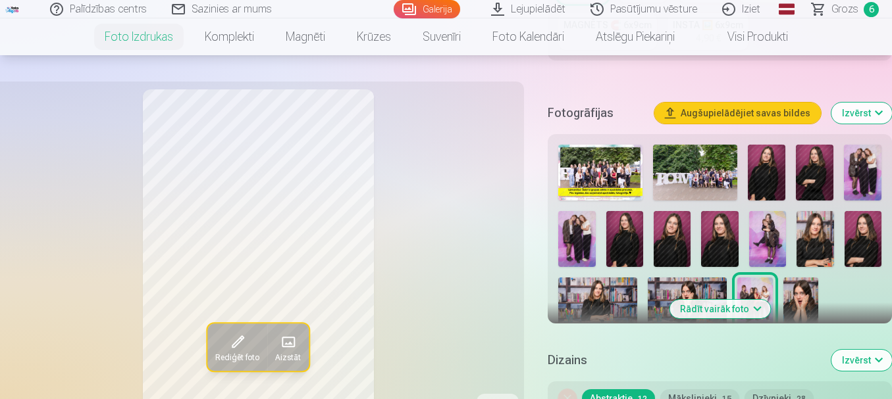
click at [811, 234] on img at bounding box center [814, 239] width 37 height 56
click at [850, 228] on img at bounding box center [862, 239] width 37 height 56
click at [834, 9] on span "Grozs" at bounding box center [844, 9] width 27 height 16
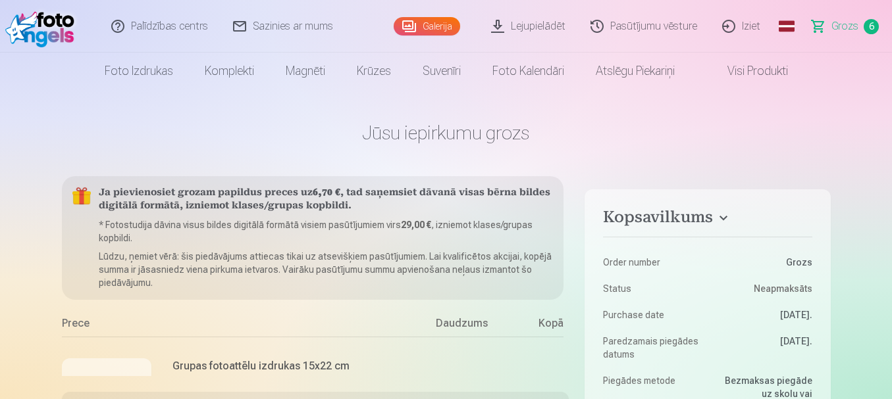
click at [745, 77] on link "Visi produkti" at bounding box center [746, 71] width 113 height 37
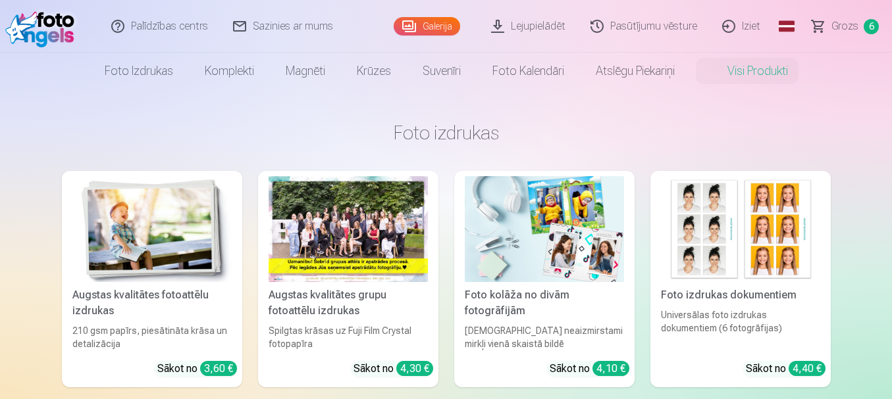
click at [836, 24] on span "Grozs" at bounding box center [844, 26] width 27 height 16
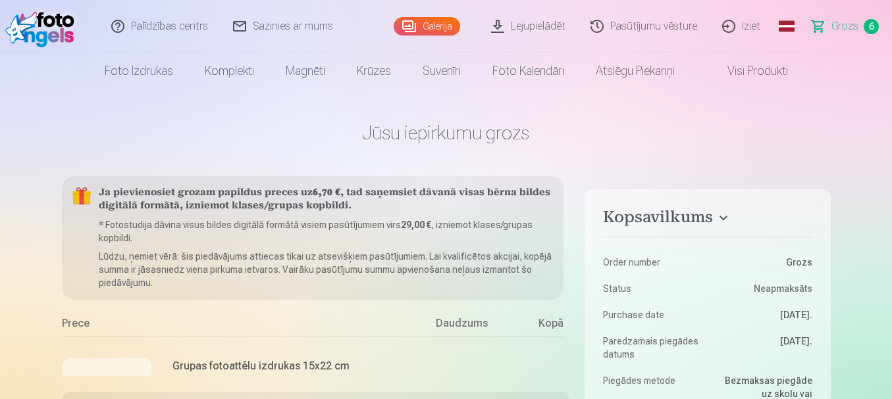
click at [421, 24] on link "Galerija" at bounding box center [426, 26] width 66 height 18
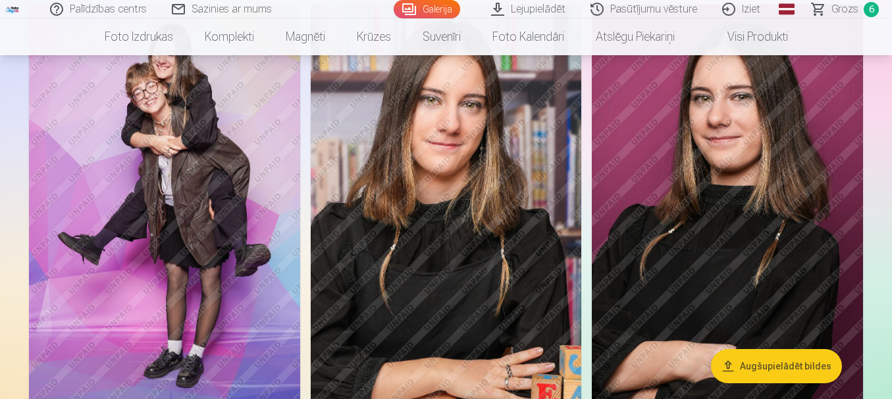
scroll to position [1908, 0]
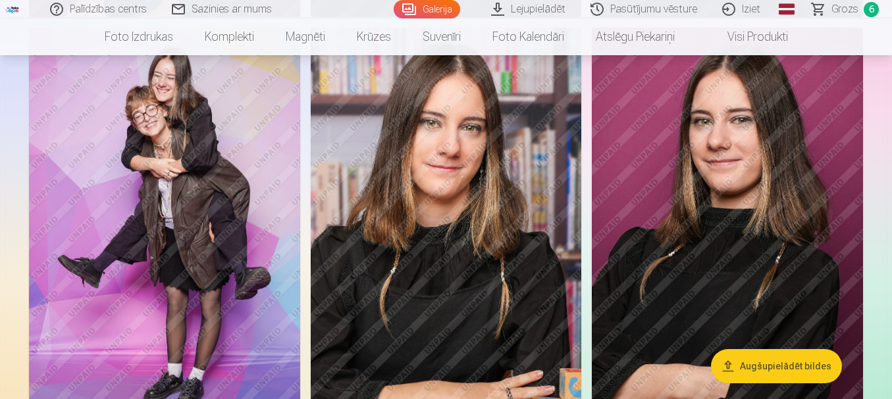
click at [478, 195] on img at bounding box center [446, 231] width 271 height 407
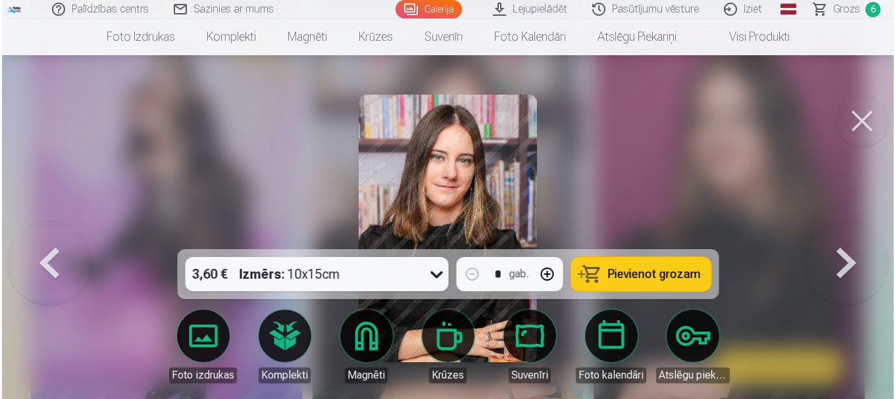
scroll to position [1914, 0]
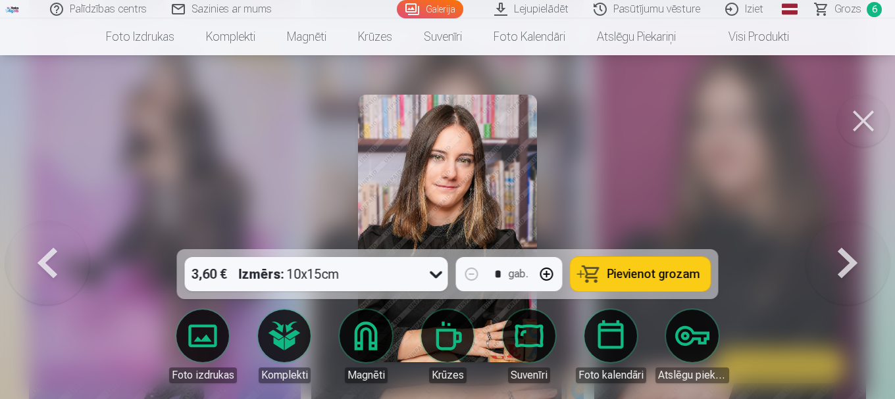
click at [616, 266] on button "Pievienot grozam" at bounding box center [641, 274] width 140 height 34
click at [863, 131] on button at bounding box center [863, 121] width 53 height 53
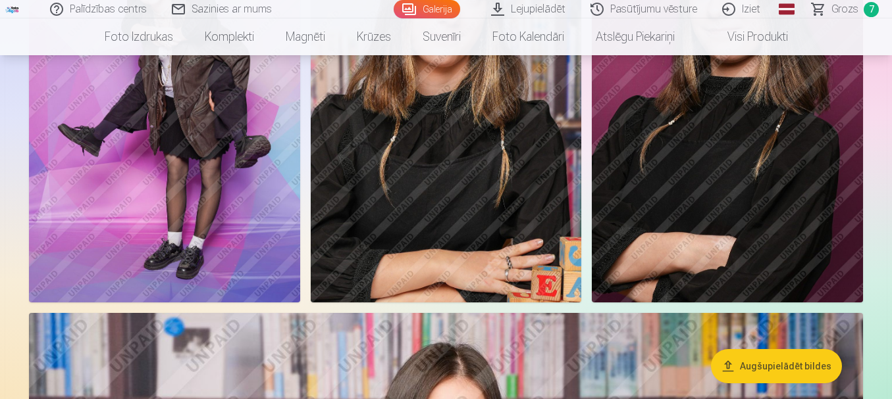
scroll to position [1908, 0]
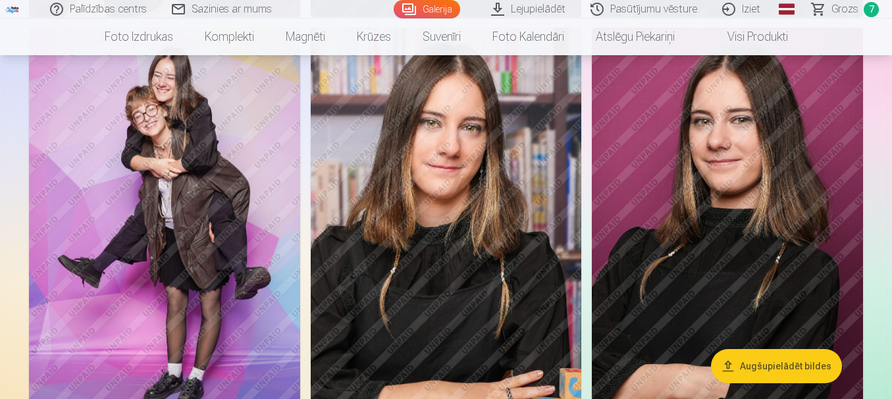
click at [649, 191] on img at bounding box center [727, 231] width 271 height 407
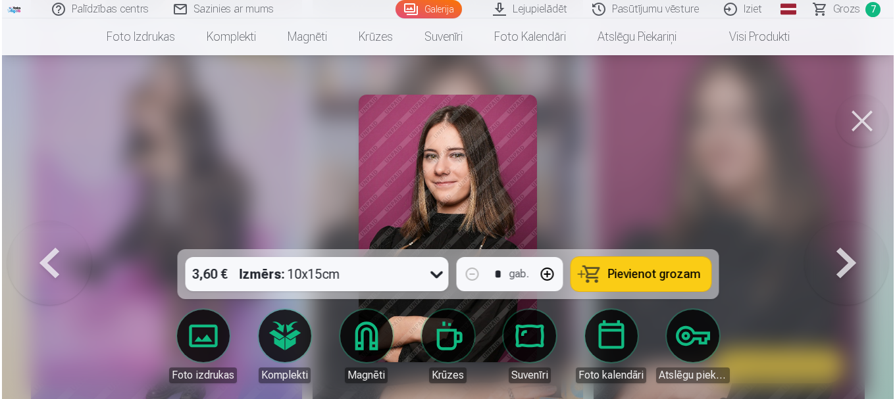
scroll to position [1914, 0]
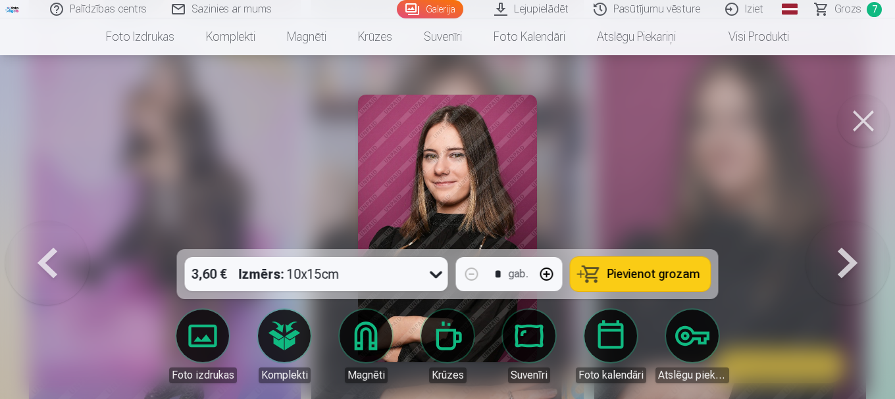
click at [641, 273] on span "Pievienot grozam" at bounding box center [653, 274] width 93 height 12
click at [855, 9] on span "Grozs" at bounding box center [847, 9] width 27 height 16
